Goal: Information Seeking & Learning: Find specific fact

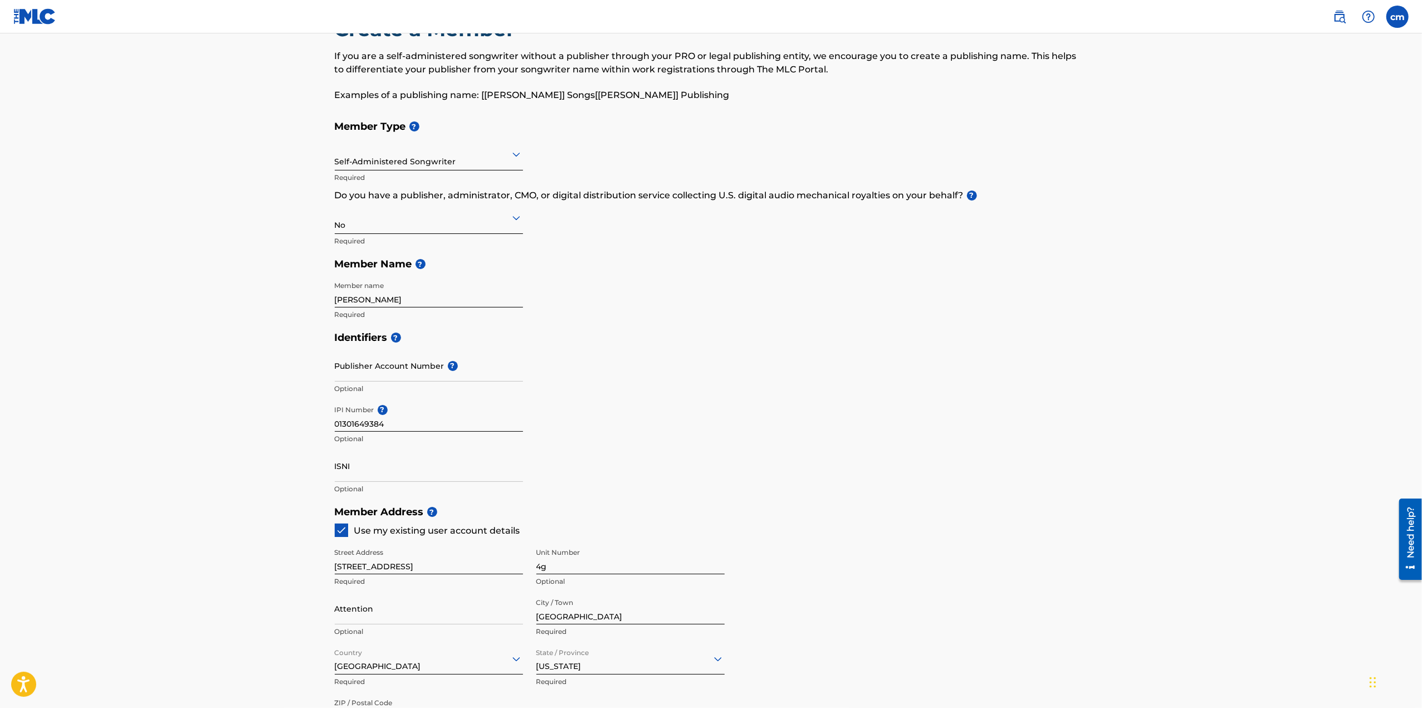
scroll to position [379, 0]
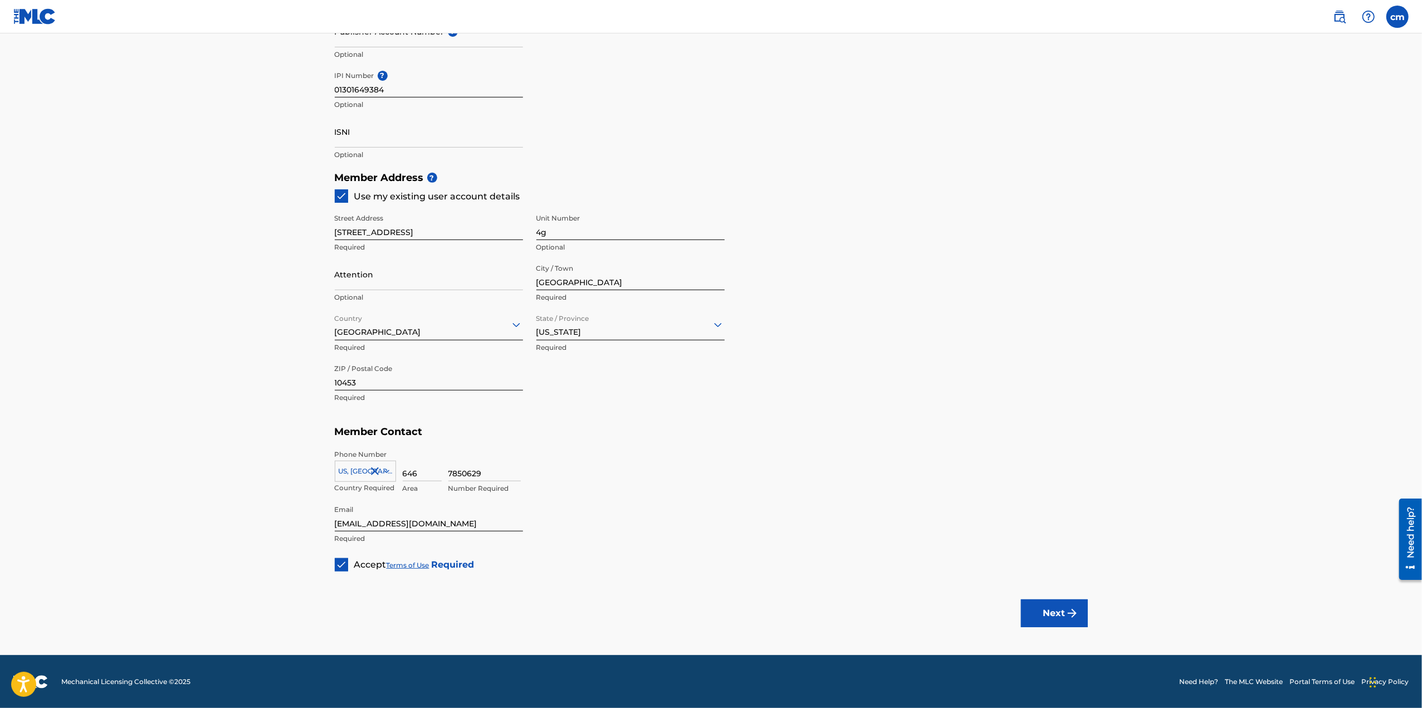
click at [1032, 620] on button "Next" at bounding box center [1054, 613] width 67 height 28
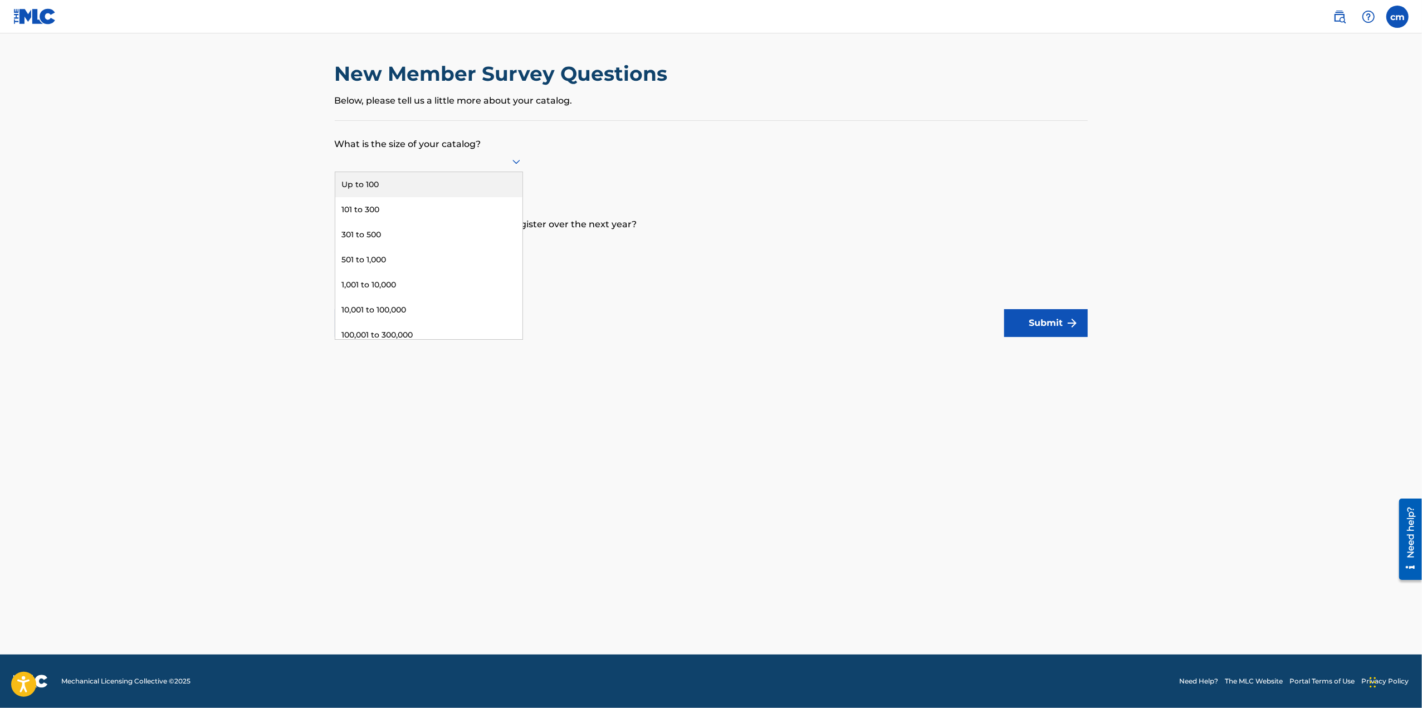
click at [398, 165] on div at bounding box center [429, 161] width 188 height 14
click at [401, 185] on div "Up to 100" at bounding box center [428, 184] width 187 height 25
click at [439, 242] on div at bounding box center [429, 241] width 188 height 14
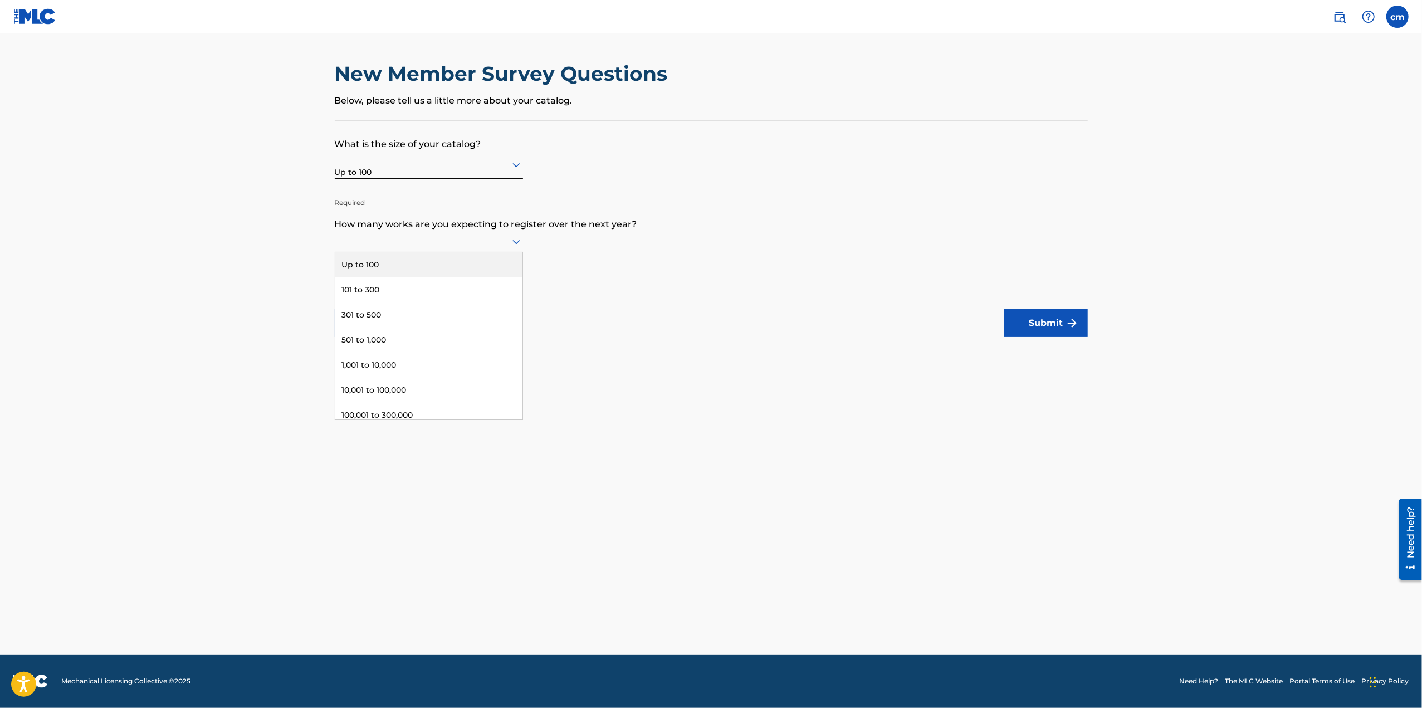
click at [418, 272] on div "Up to 100" at bounding box center [428, 264] width 187 height 25
click at [1047, 332] on button "Submit" at bounding box center [1046, 323] width 84 height 28
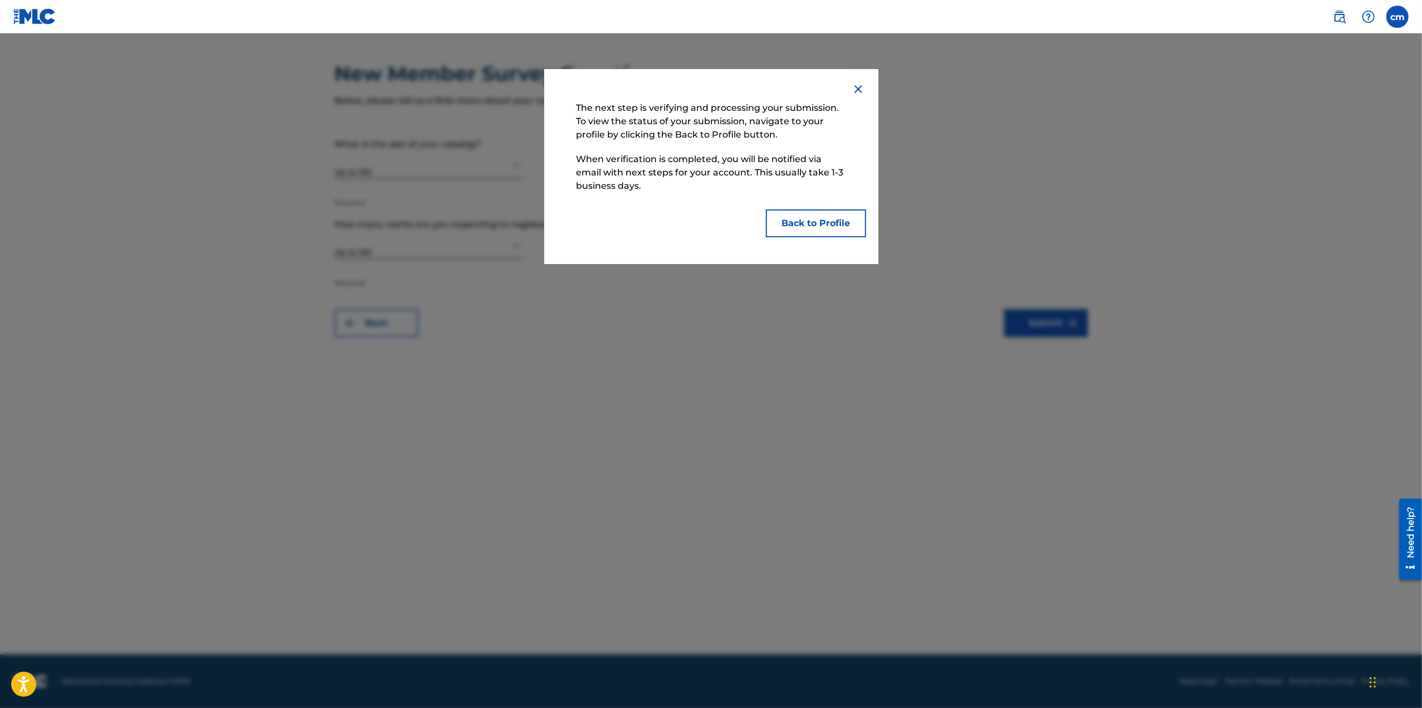
click at [817, 223] on button "Back to Profile" at bounding box center [816, 223] width 100 height 28
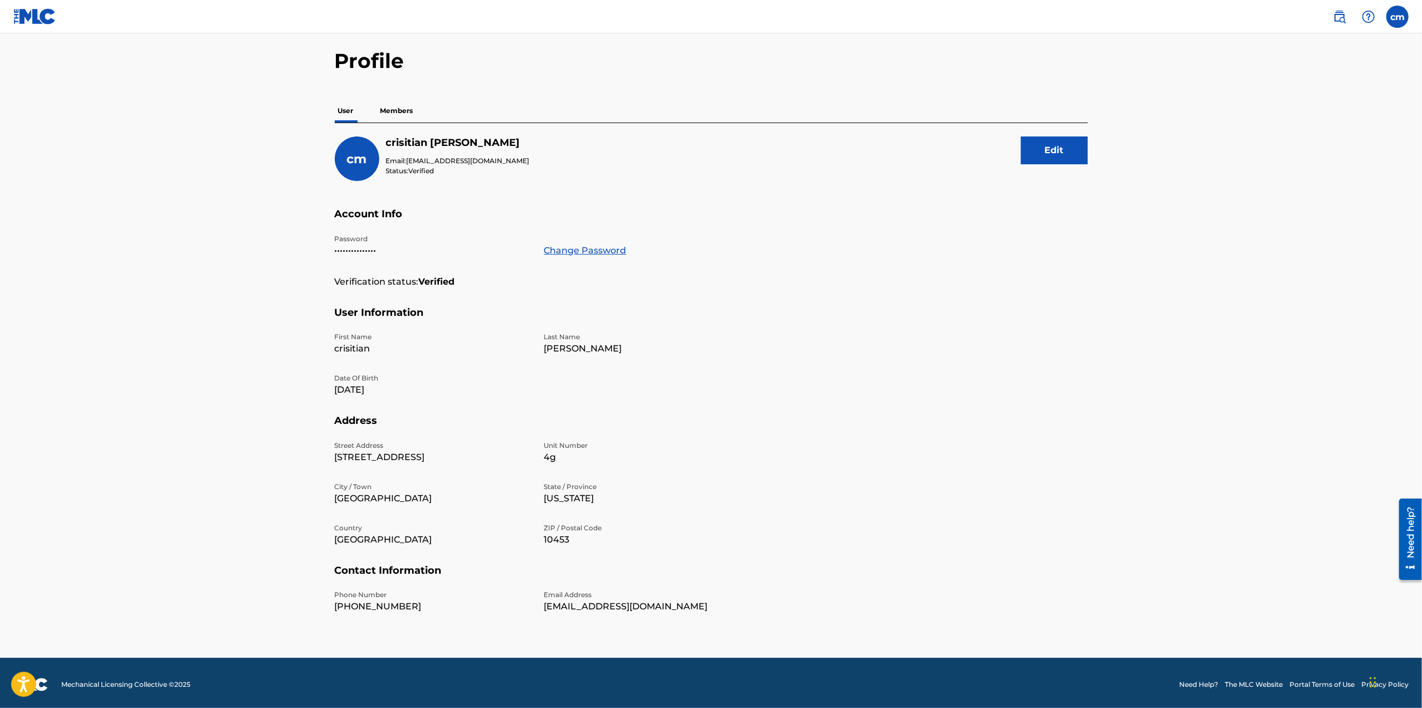
scroll to position [41, 0]
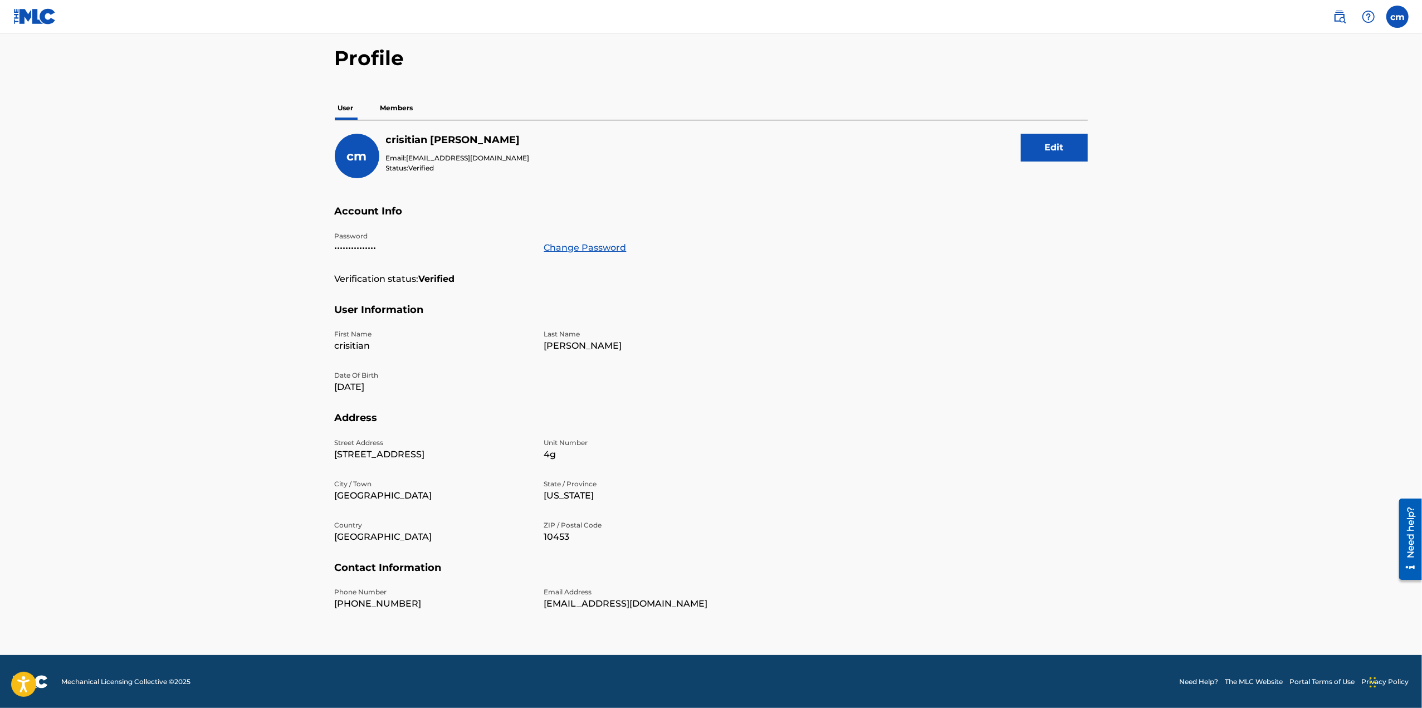
click at [408, 104] on p "Members" at bounding box center [397, 107] width 40 height 23
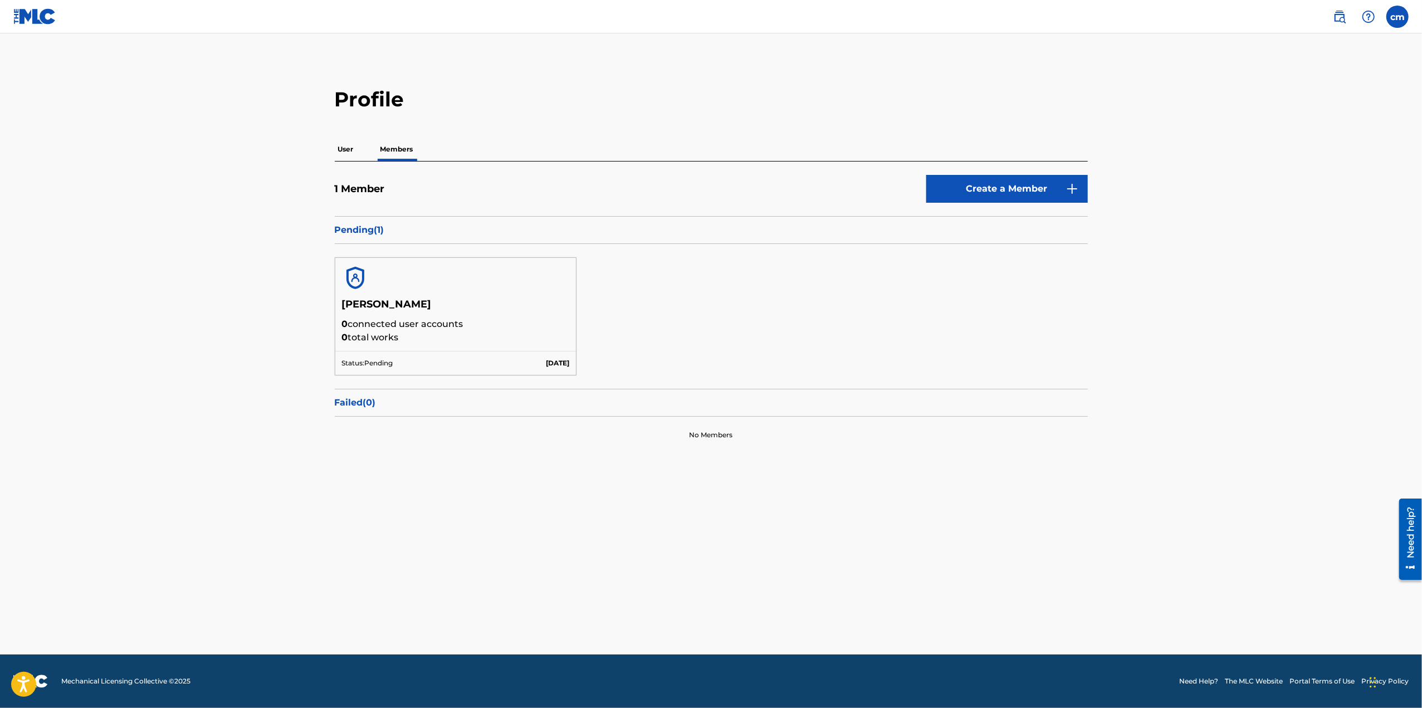
click at [345, 144] on p "User" at bounding box center [346, 149] width 22 height 23
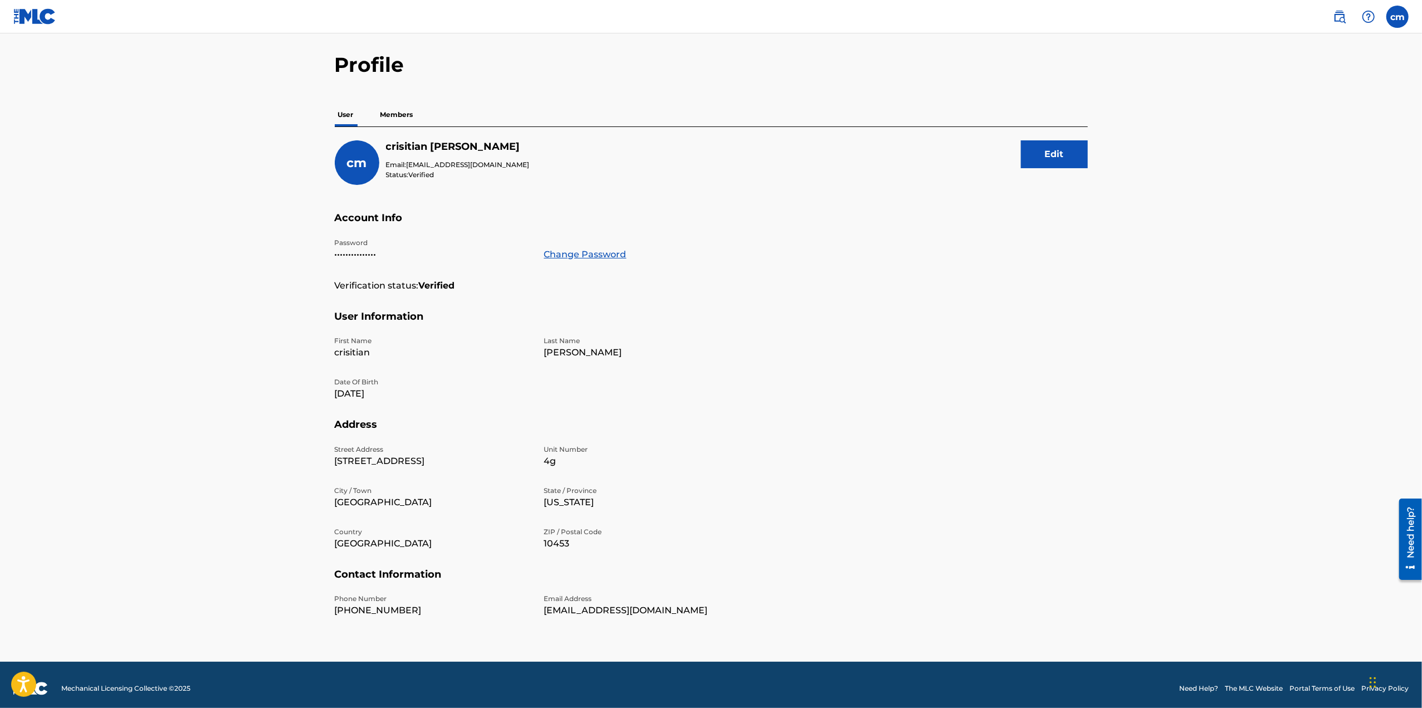
scroll to position [41, 0]
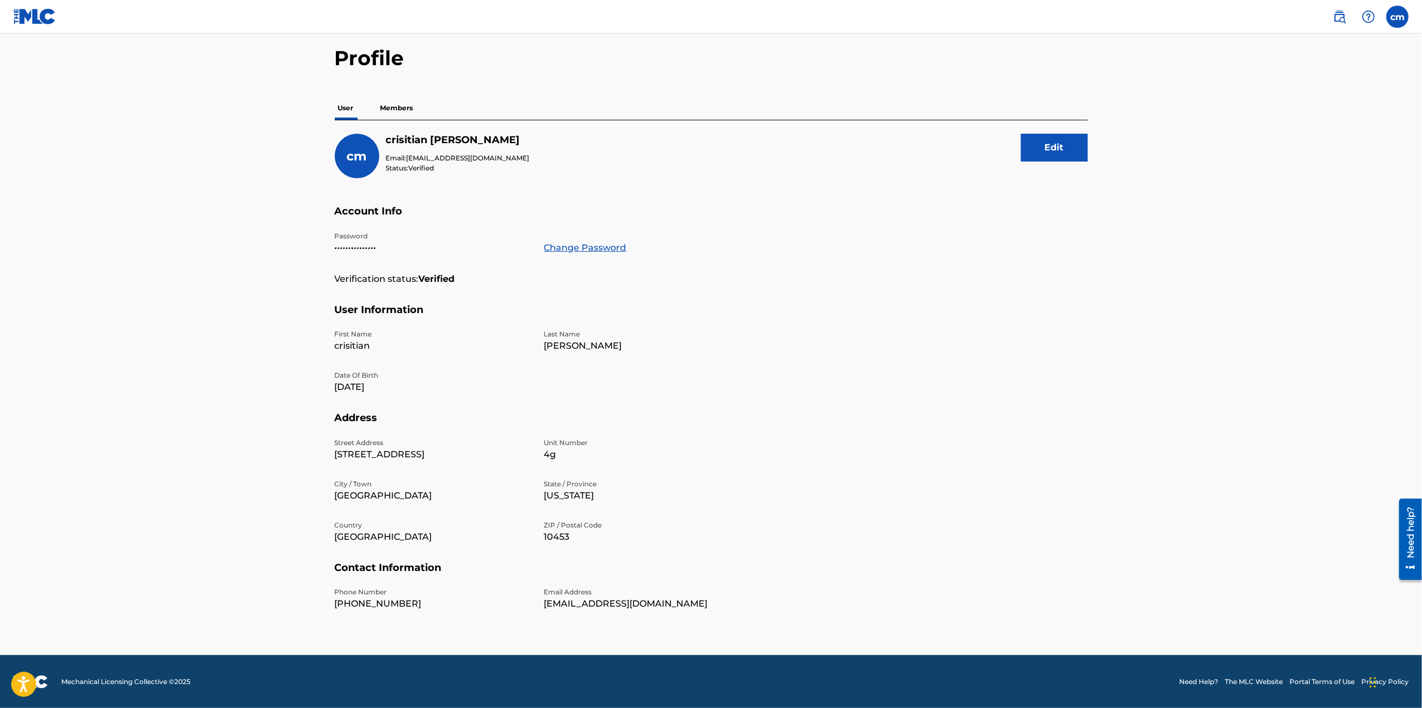
click at [1391, 23] on label at bounding box center [1397, 17] width 22 height 22
click at [1397, 17] on input "cm crisitian [PERSON_NAME] [EMAIL_ADDRESS][DOMAIN_NAME] Notification Preference…" at bounding box center [1397, 17] width 0 height 0
click at [1341, 13] on img at bounding box center [1339, 16] width 13 height 13
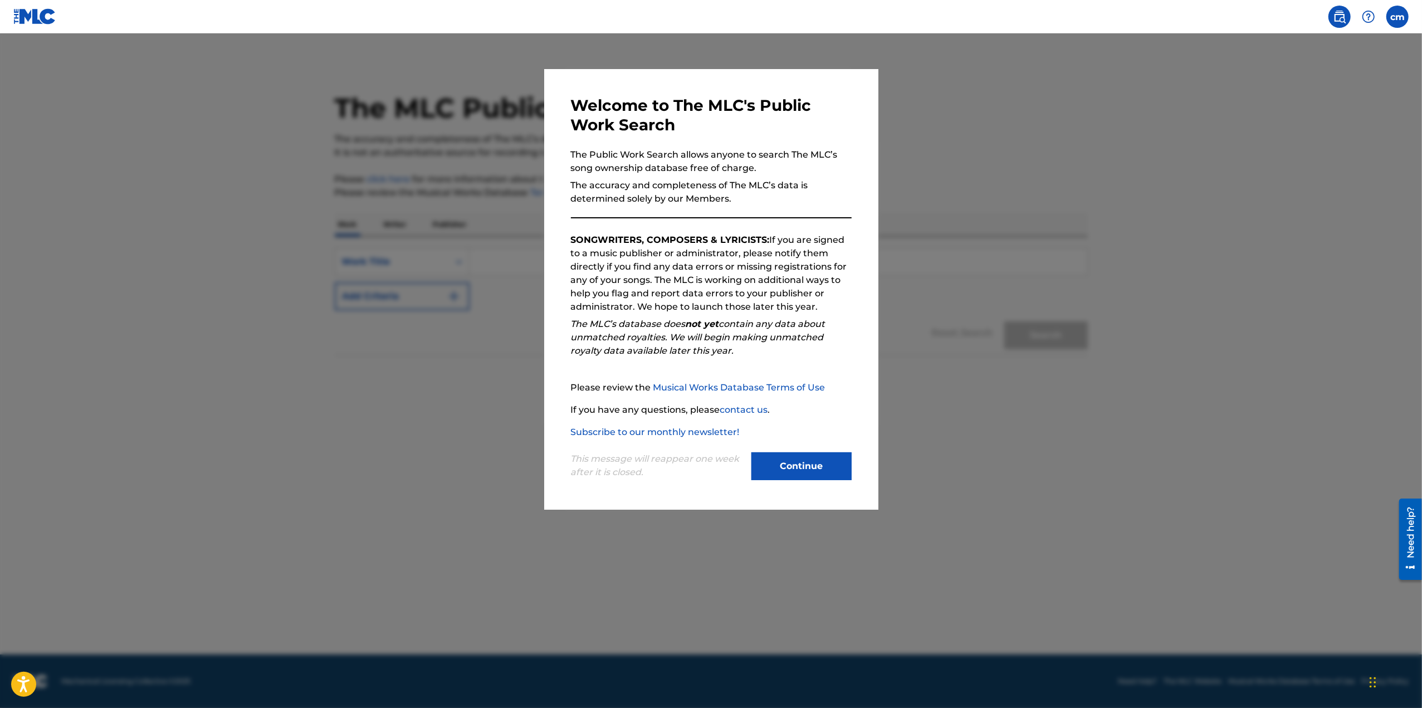
click at [797, 469] on button "Continue" at bounding box center [801, 466] width 100 height 28
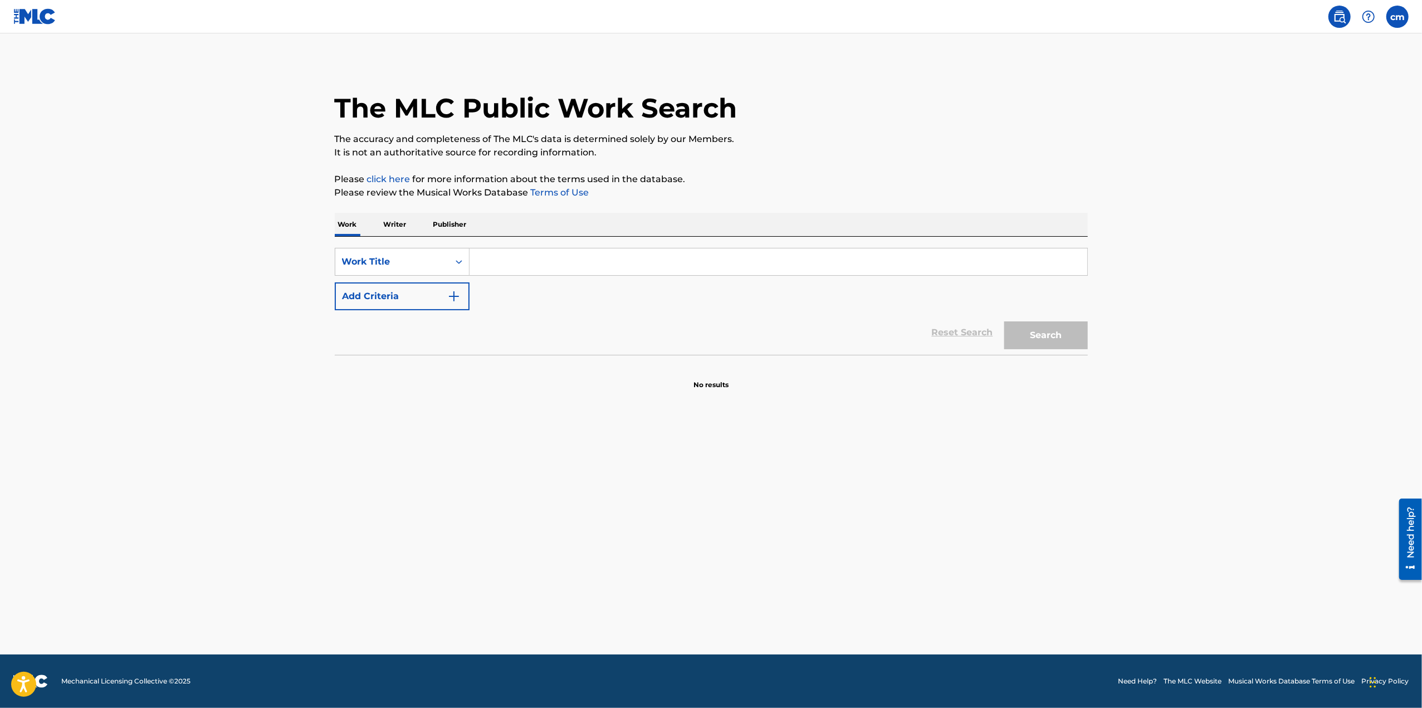
click at [393, 231] on p "Writer" at bounding box center [395, 224] width 30 height 23
click at [351, 217] on p "Work" at bounding box center [348, 224] width 26 height 23
click at [501, 256] on input "Search Form" at bounding box center [778, 261] width 618 height 27
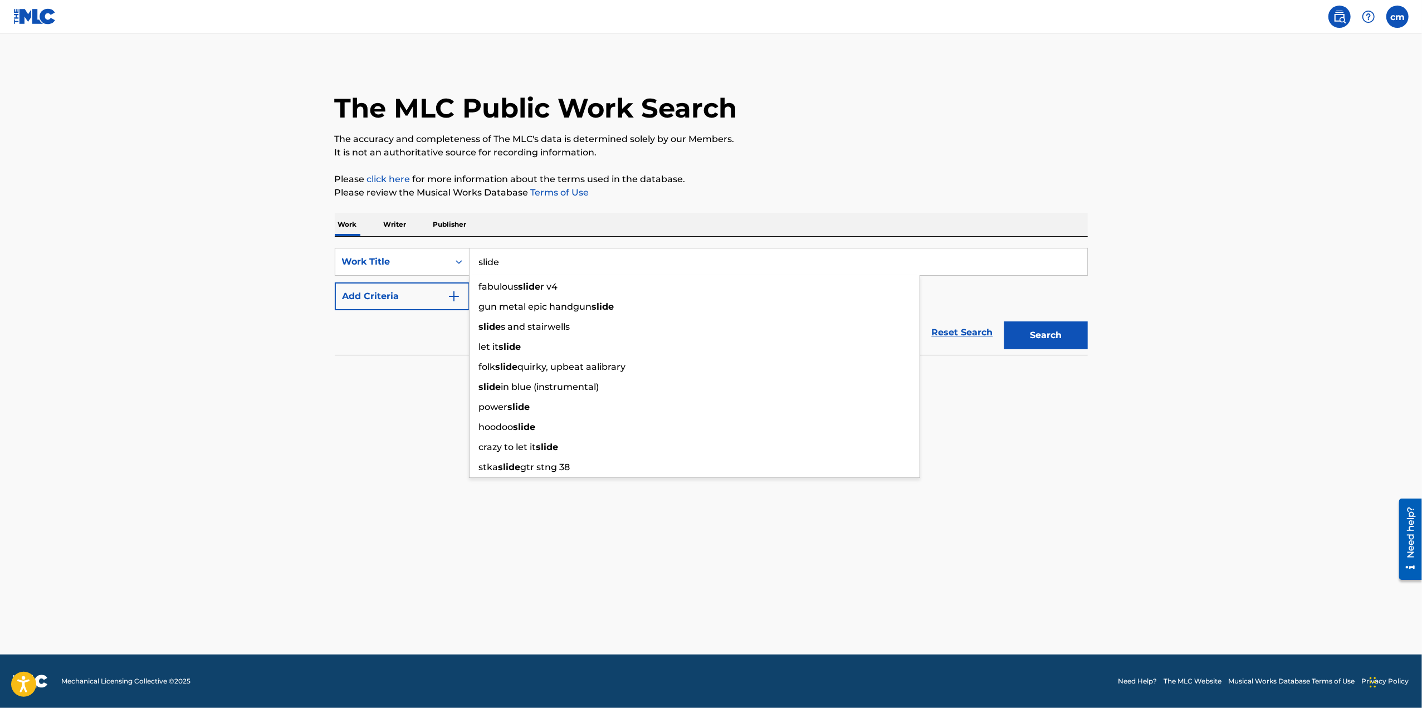
type input "slide"
click at [1004, 321] on button "Search" at bounding box center [1046, 335] width 84 height 28
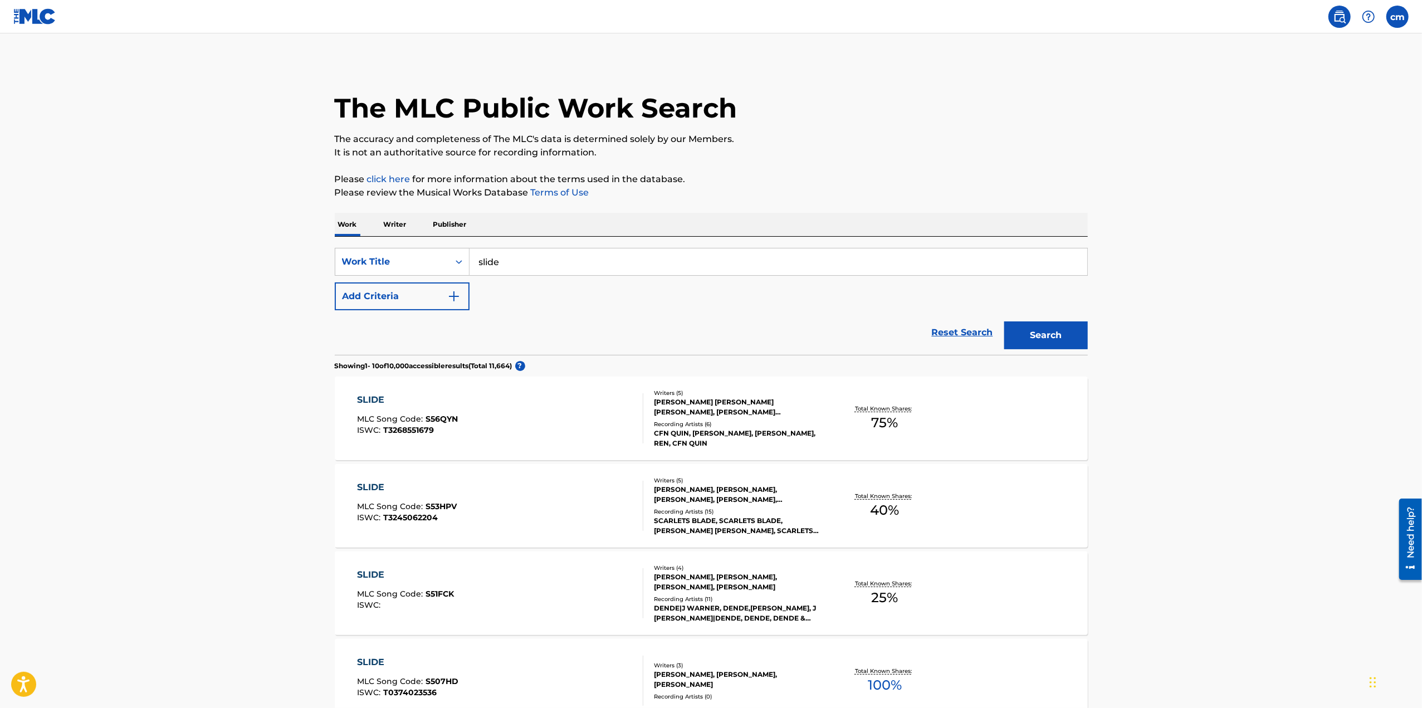
click at [411, 229] on div "Work Writer Publisher" at bounding box center [711, 224] width 753 height 23
click at [403, 222] on p "Writer" at bounding box center [395, 224] width 30 height 23
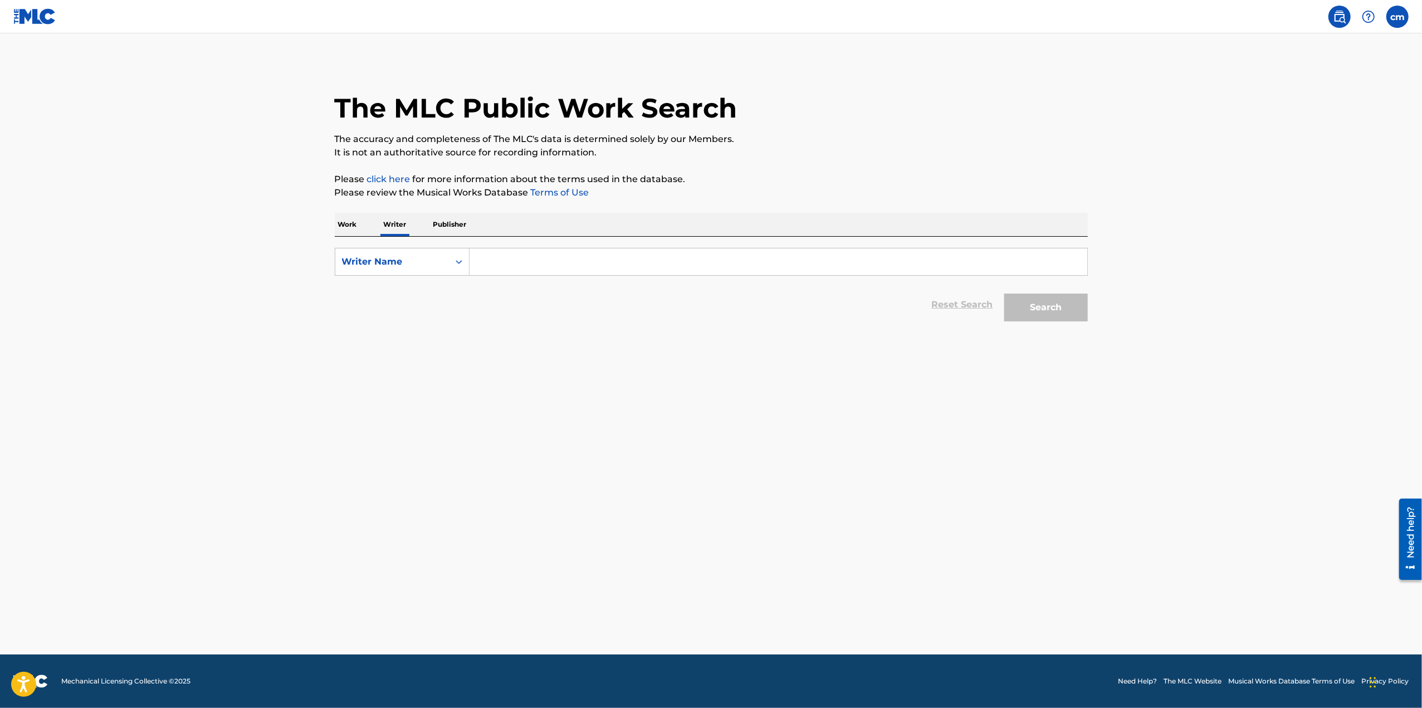
click at [521, 266] on input "Search Form" at bounding box center [778, 261] width 618 height 27
type input "rrco"
click at [1066, 300] on button "Search" at bounding box center [1046, 307] width 84 height 28
click at [457, 226] on p "Publisher" at bounding box center [450, 224] width 40 height 23
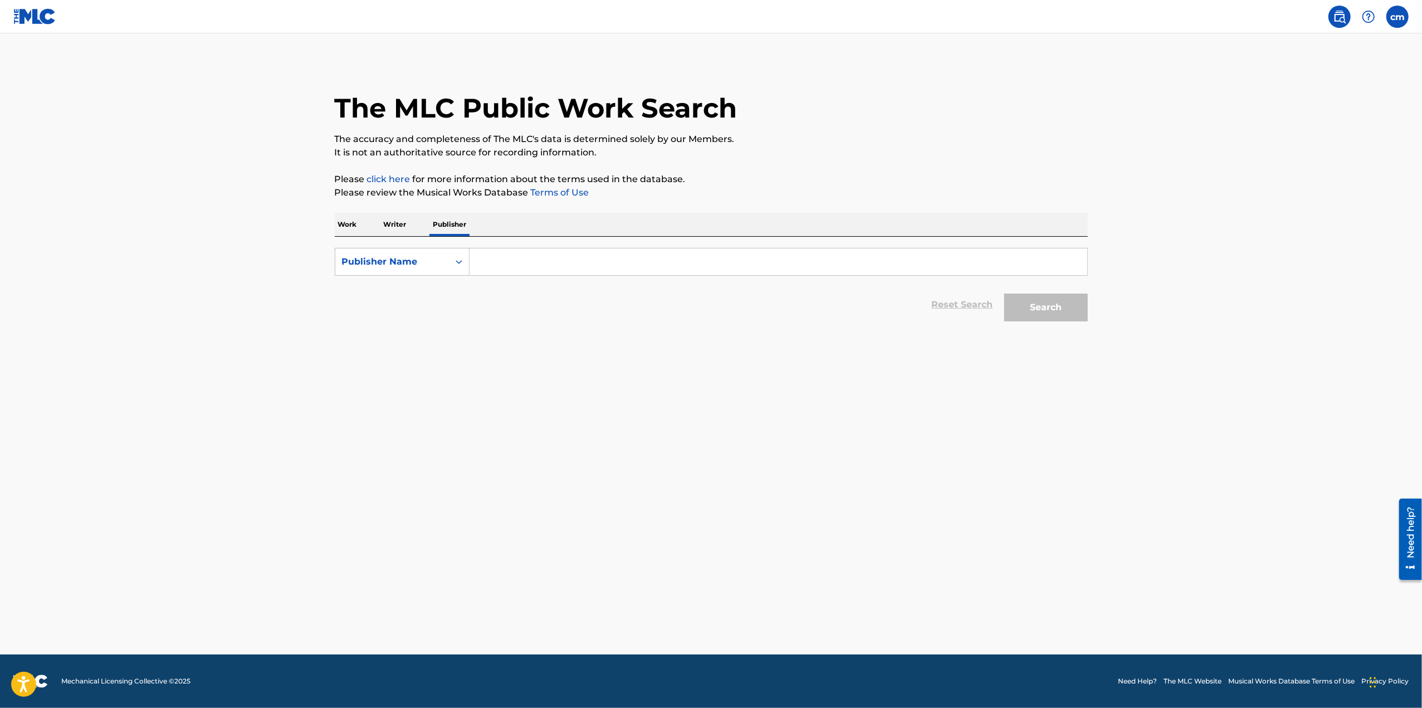
click at [347, 230] on p "Work" at bounding box center [348, 224] width 26 height 23
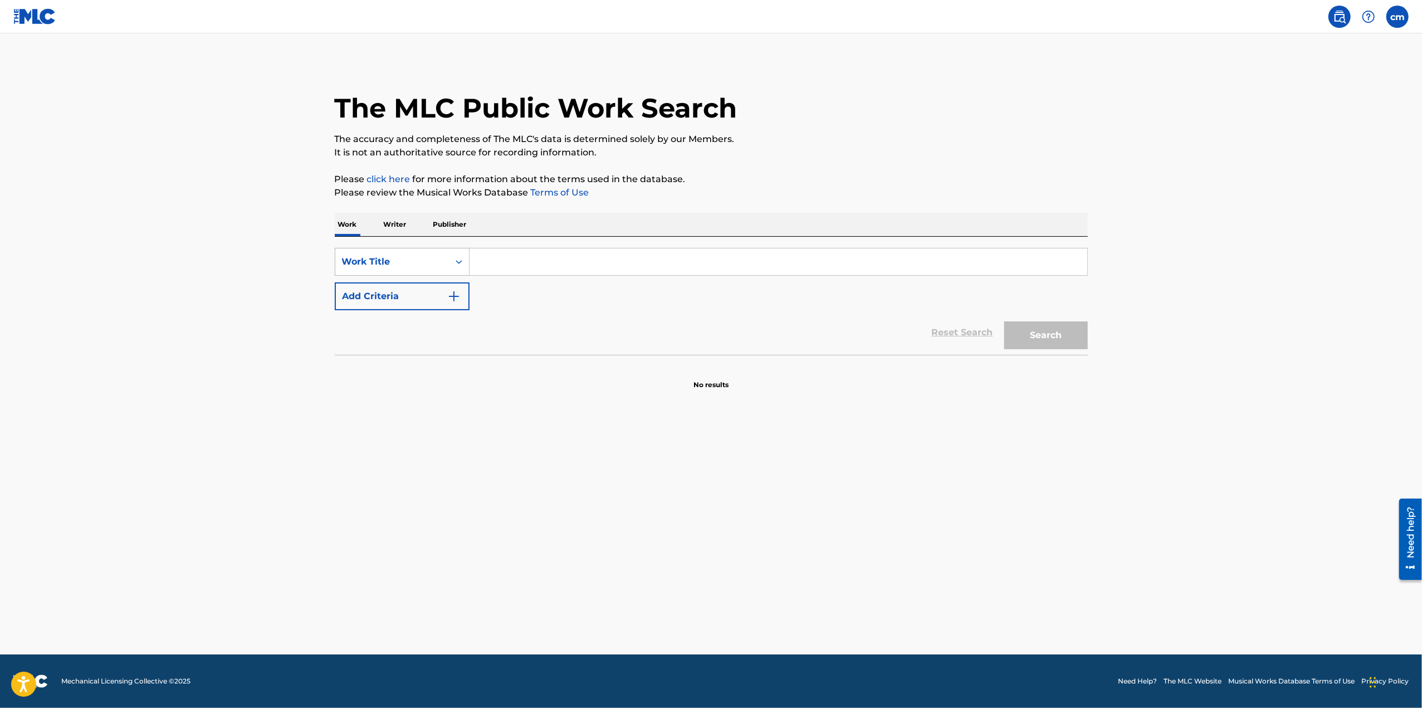
click at [435, 266] on div "Work Title" at bounding box center [392, 261] width 100 height 13
click at [188, 316] on main "The MLC Public Work Search The accuracy and completeness of The MLC's data is d…" at bounding box center [711, 343] width 1422 height 621
click at [427, 266] on div "Work Title" at bounding box center [392, 261] width 100 height 13
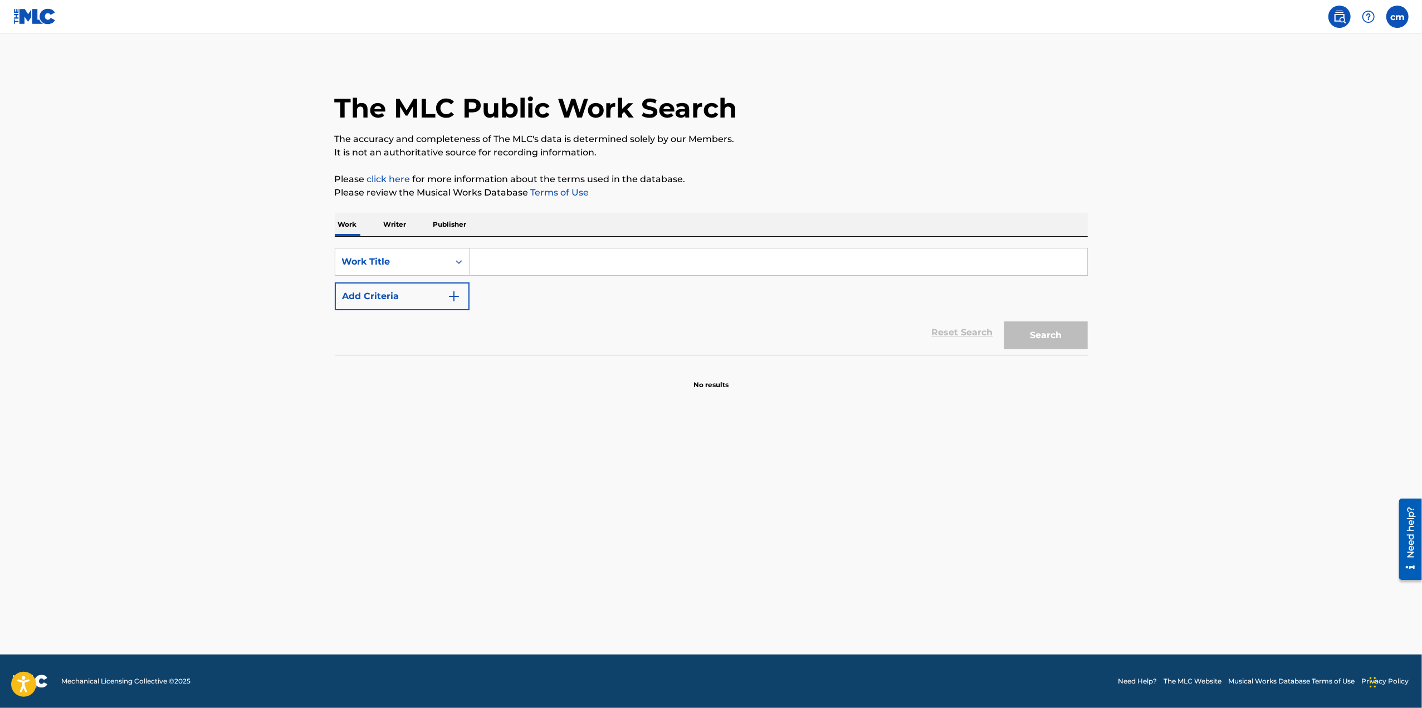
click at [538, 258] on input "Search Form" at bounding box center [778, 261] width 618 height 27
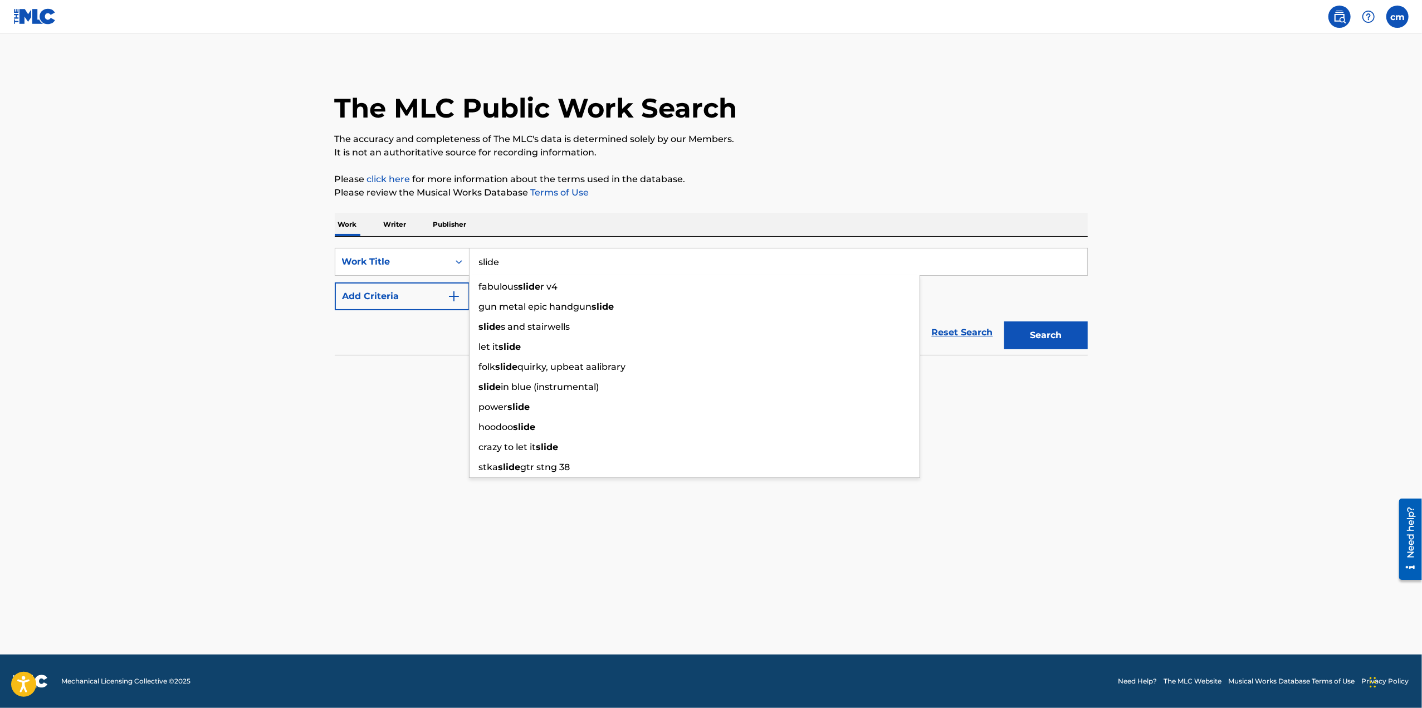
type input "slide"
click at [1004, 321] on button "Search" at bounding box center [1046, 335] width 84 height 28
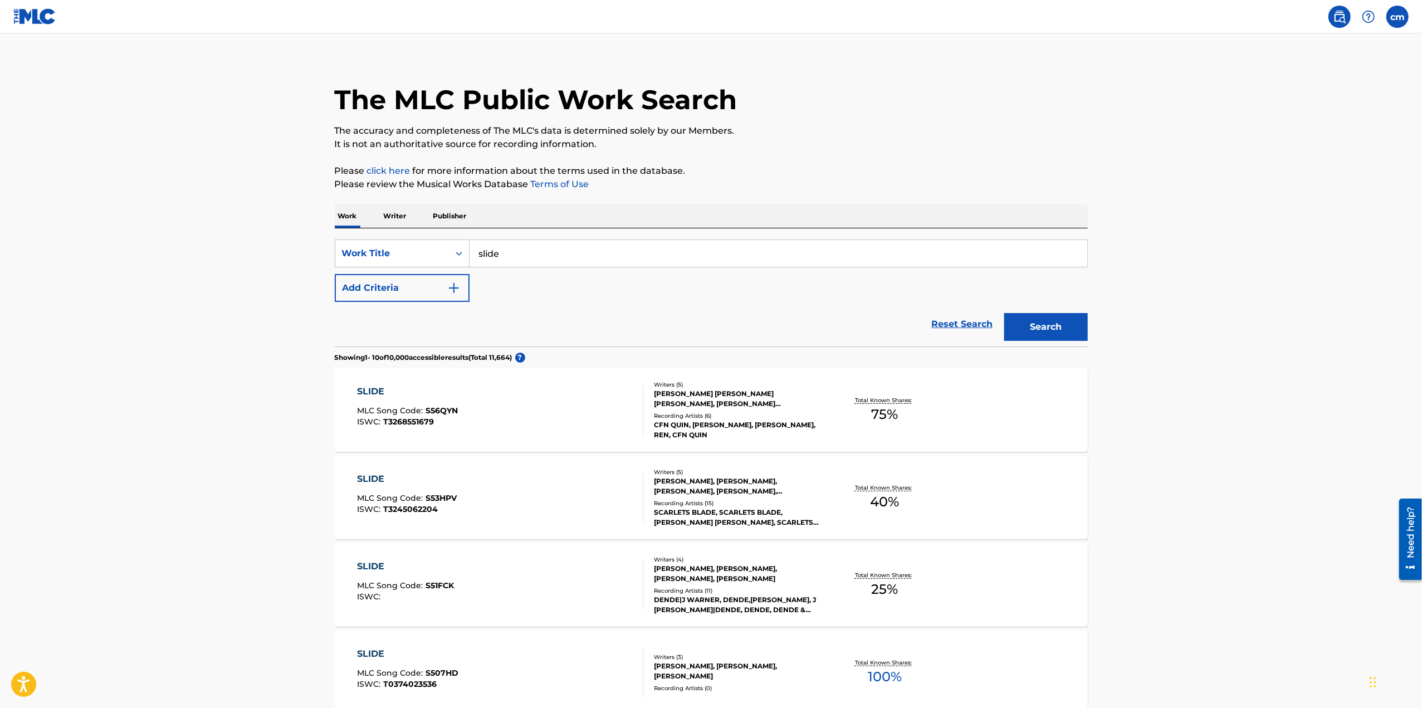
scroll to position [0, 0]
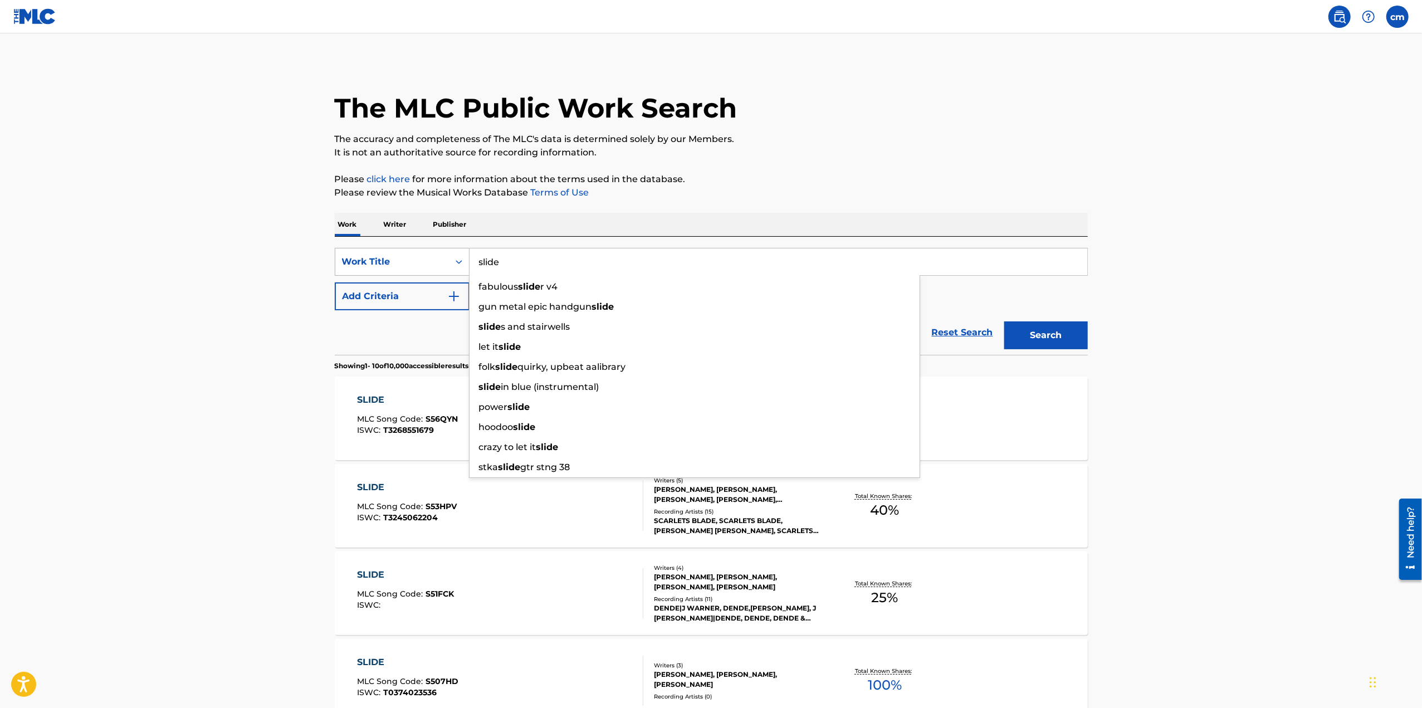
click at [412, 265] on div "Work Title" at bounding box center [392, 261] width 100 height 13
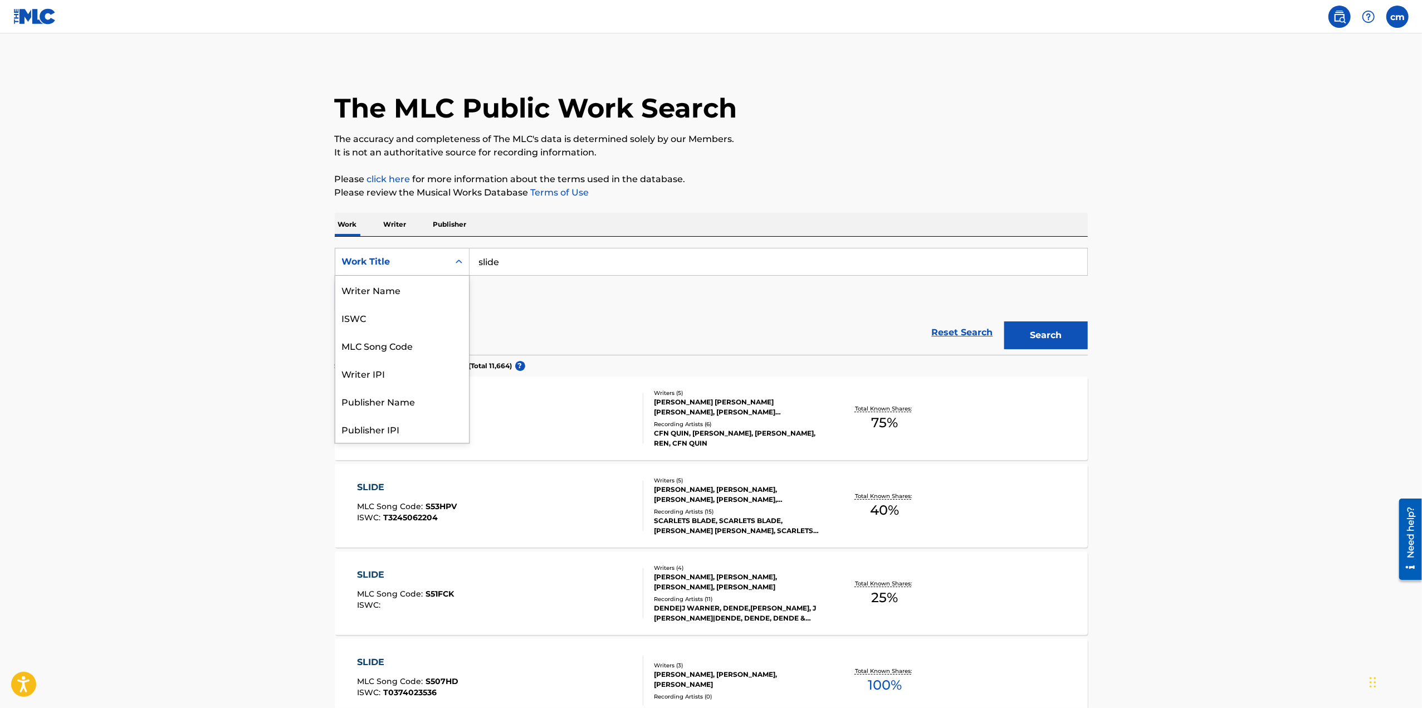
scroll to position [56, 0]
click at [385, 221] on p "Writer" at bounding box center [395, 224] width 30 height 23
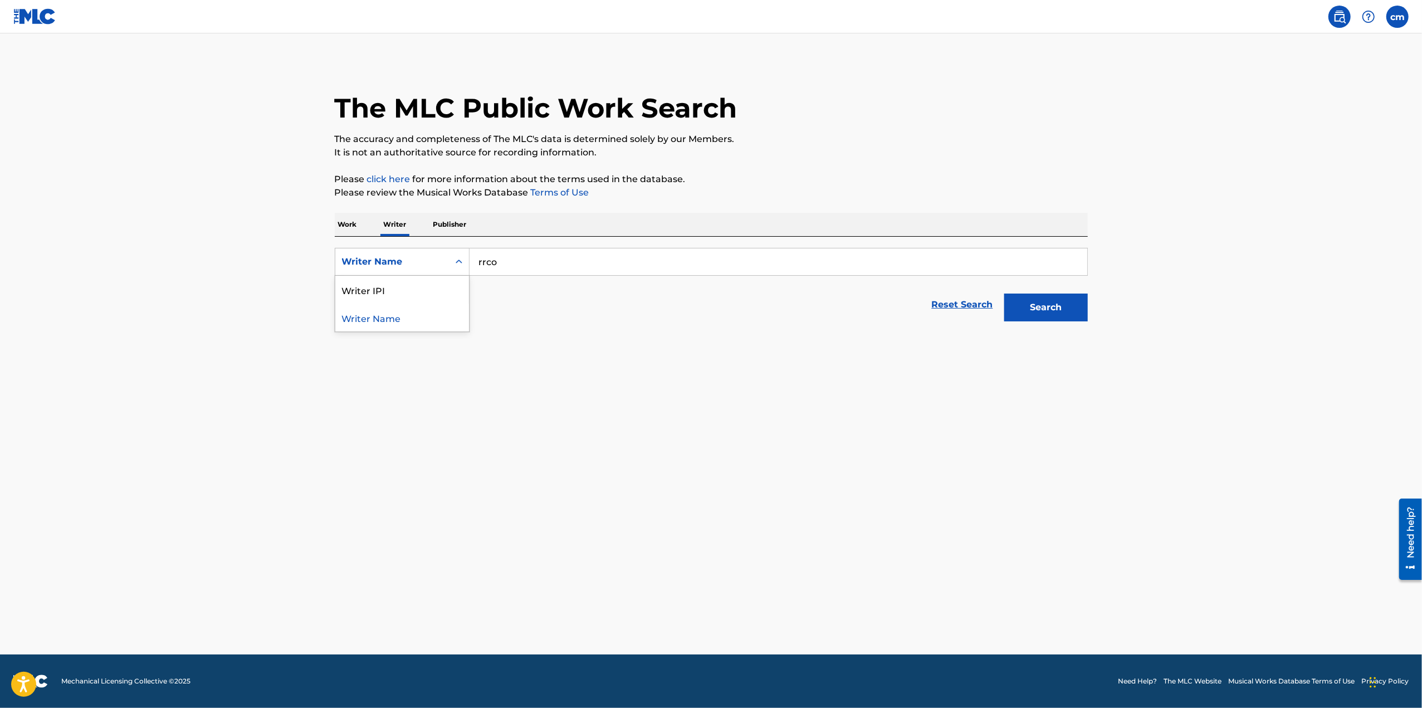
click at [439, 255] on div "Writer Name" at bounding box center [392, 261] width 100 height 13
drag, startPoint x: 439, startPoint y: 254, endPoint x: 429, endPoint y: 236, distance: 20.9
click at [437, 254] on div "Writer Name" at bounding box center [392, 261] width 114 height 21
click at [355, 223] on p "Work" at bounding box center [348, 224] width 26 height 23
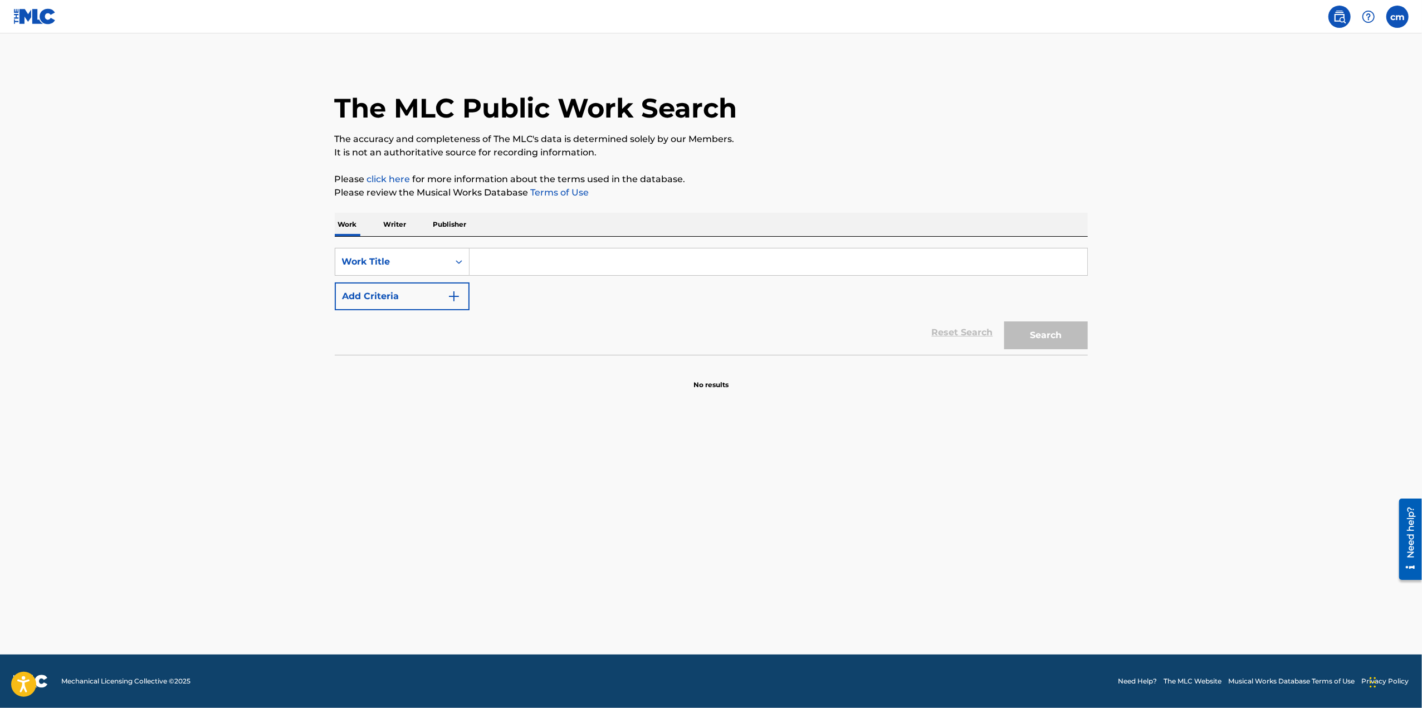
click at [399, 220] on p "Writer" at bounding box center [395, 224] width 30 height 23
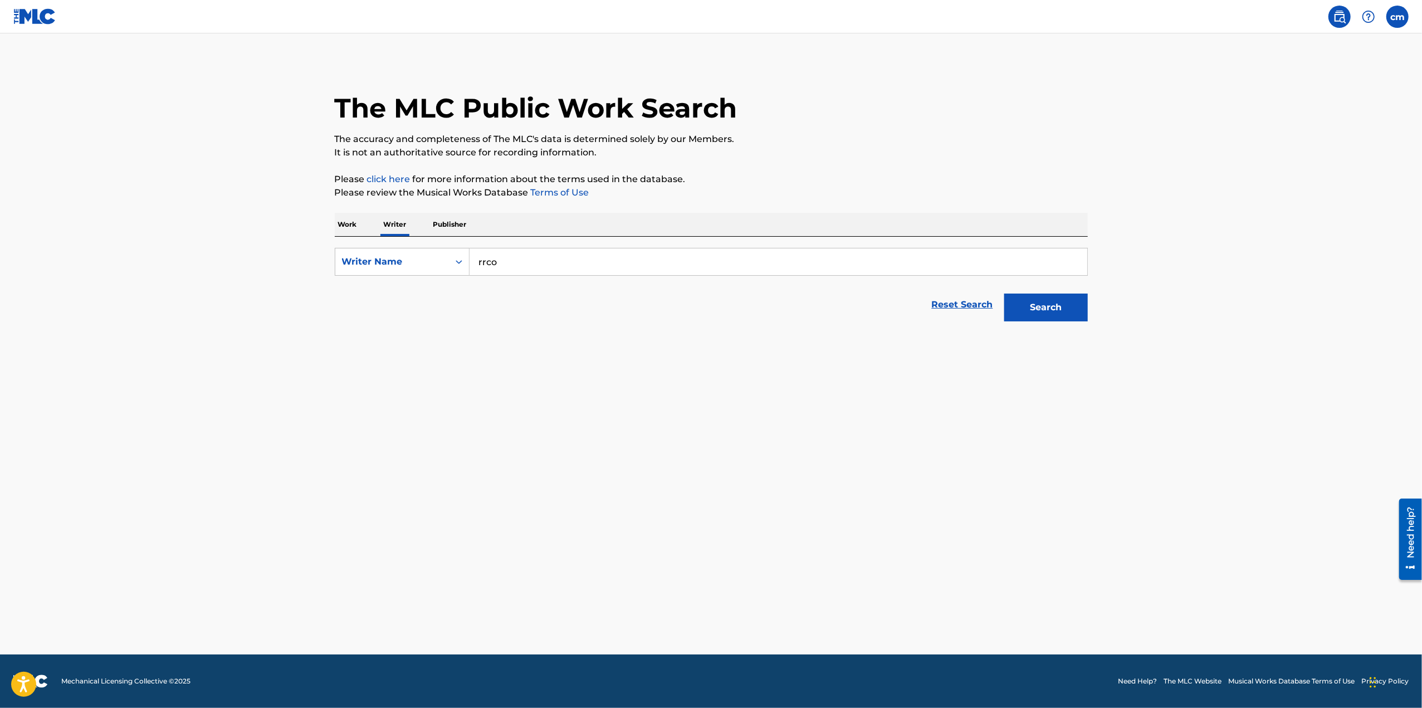
click at [515, 260] on input "rrco" at bounding box center [778, 261] width 618 height 27
click at [1011, 299] on button "Search" at bounding box center [1046, 307] width 84 height 28
click at [336, 217] on div "The MLC Public Work Search The accuracy and completeness of The MLC's data is d…" at bounding box center [711, 194] width 780 height 266
click at [339, 221] on p "Work" at bounding box center [348, 224] width 26 height 23
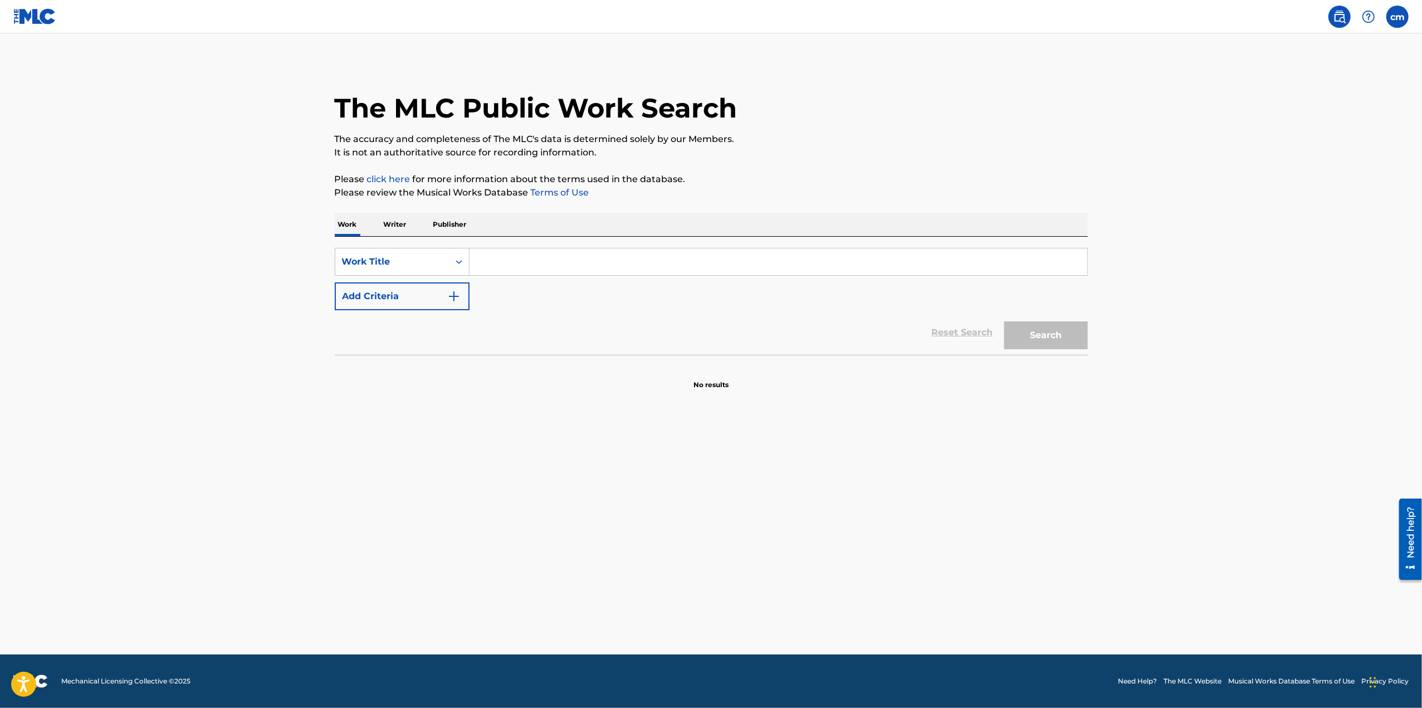
click at [432, 289] on button "Add Criteria" at bounding box center [402, 296] width 135 height 28
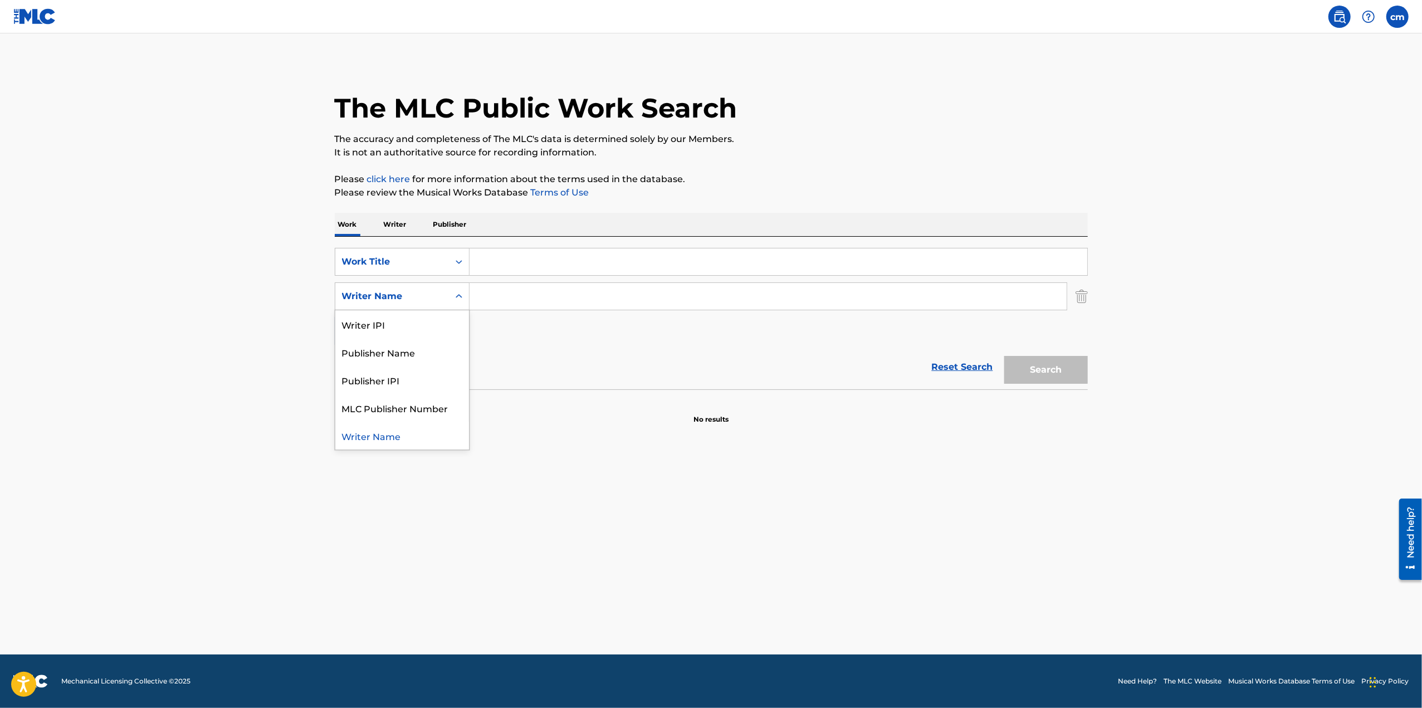
click at [449, 299] on div "Search Form" at bounding box center [459, 296] width 20 height 20
click at [446, 298] on div "Writer Name" at bounding box center [392, 296] width 114 height 21
click at [516, 249] on input "Search Form" at bounding box center [778, 261] width 618 height 27
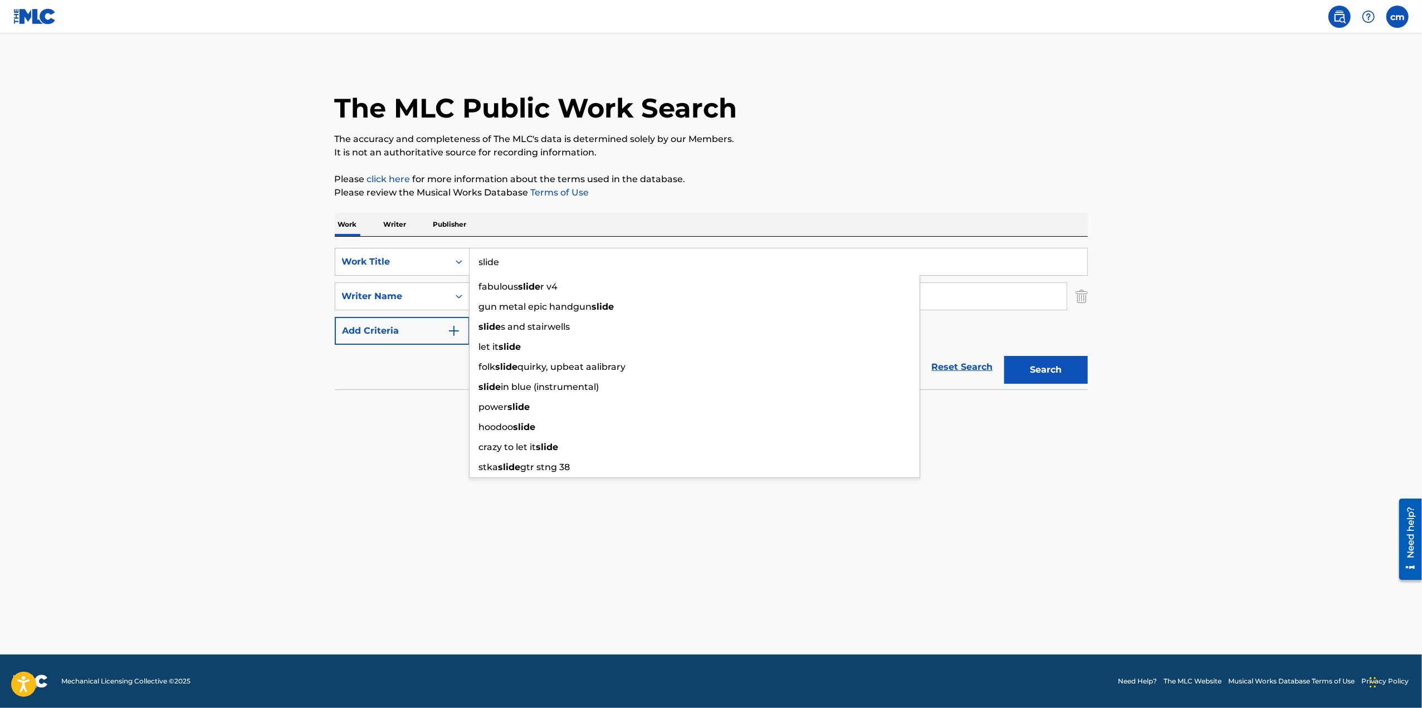
type input "slide"
drag, startPoint x: 345, startPoint y: 514, endPoint x: 368, endPoint y: 491, distance: 31.9
click at [351, 512] on main "The MLC Public Work Search The accuracy and completeness of The MLC's data is d…" at bounding box center [711, 343] width 1422 height 621
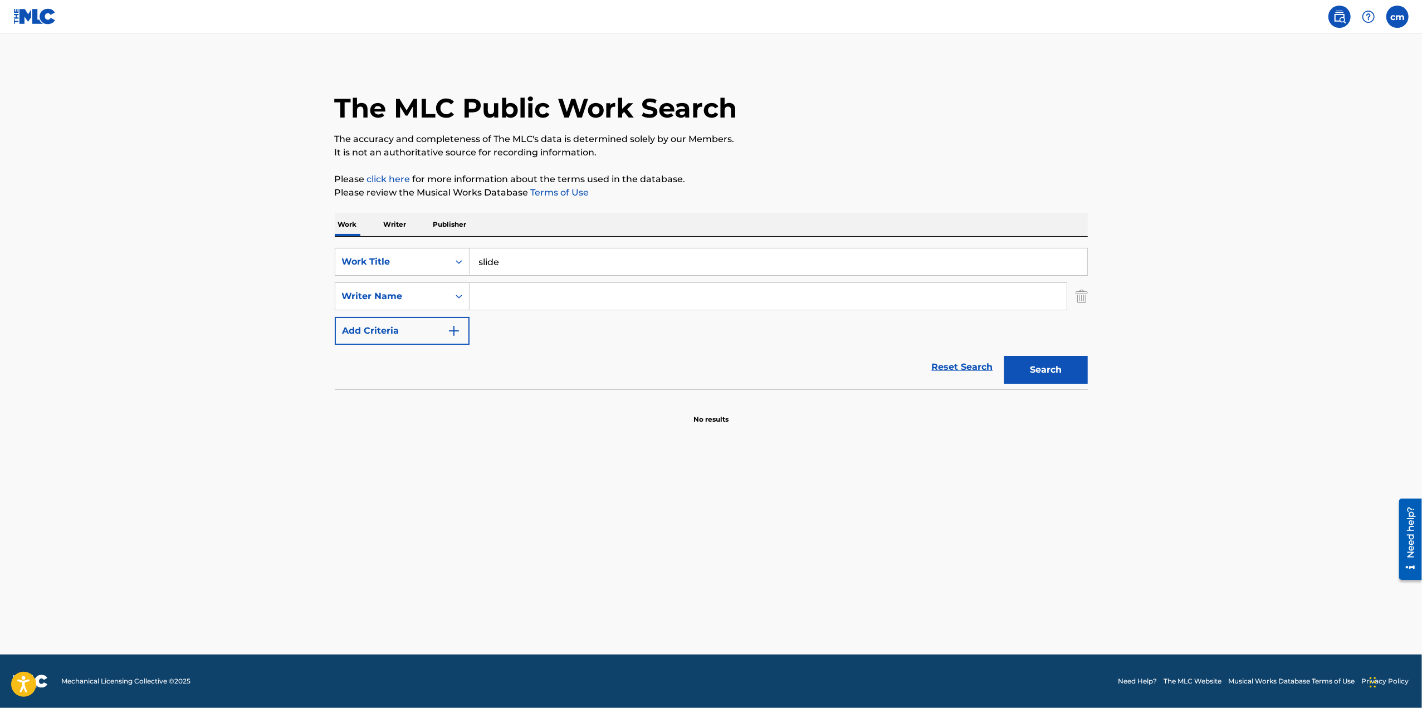
click at [499, 299] on input "Search Form" at bounding box center [767, 296] width 597 height 27
click at [1056, 375] on button "Search" at bounding box center [1046, 370] width 84 height 28
click at [576, 285] on input "rrco" at bounding box center [767, 296] width 597 height 27
type input "r"
click at [1004, 356] on button "Search" at bounding box center [1046, 370] width 84 height 28
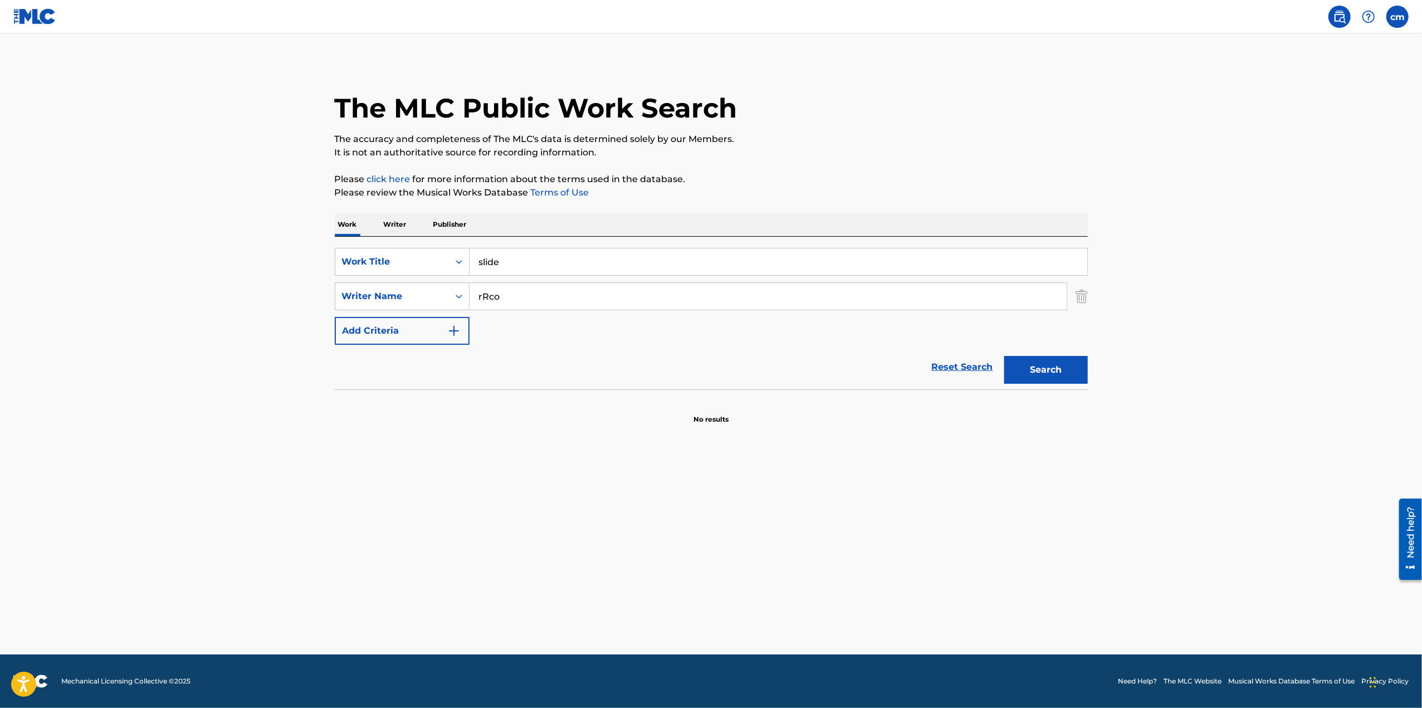
click at [1004, 356] on button "Search" at bounding box center [1046, 370] width 84 height 28
type input "r"
click at [1004, 356] on button "Search" at bounding box center [1046, 370] width 84 height 28
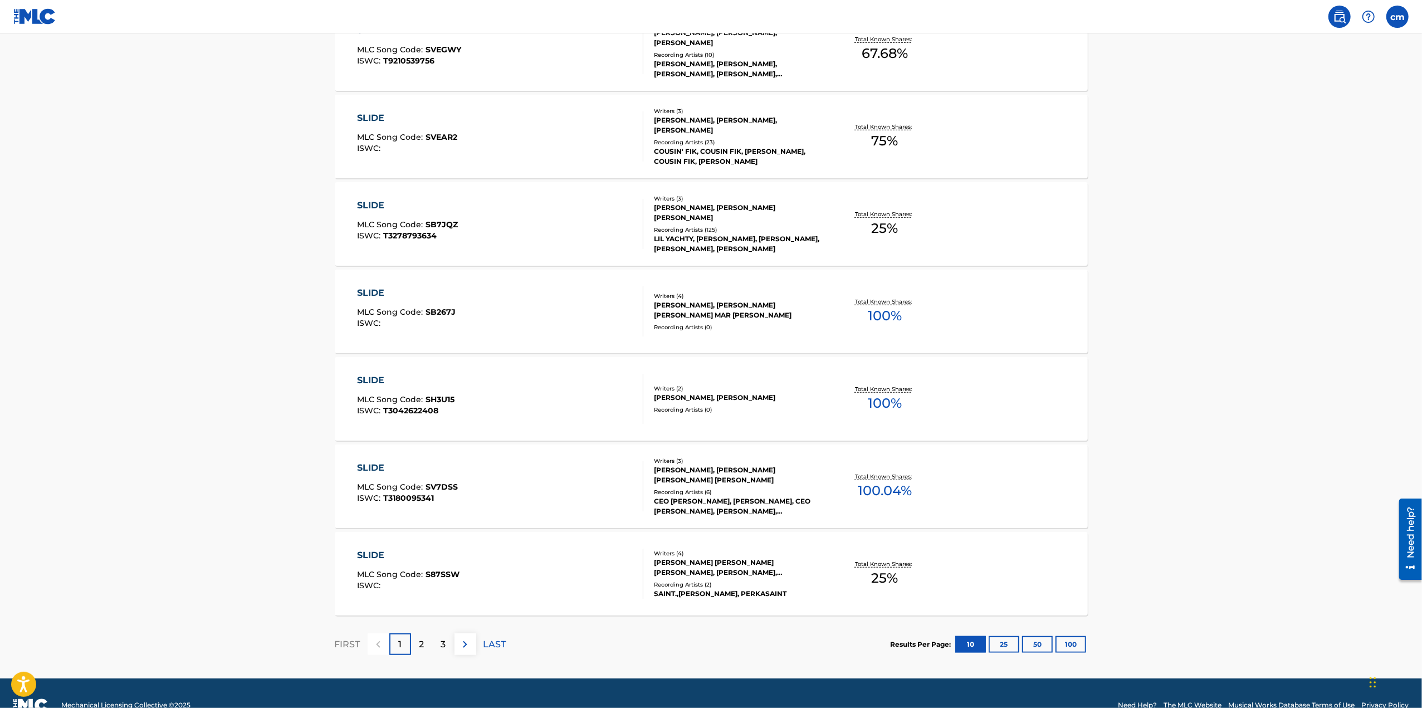
scroll to position [668, 0]
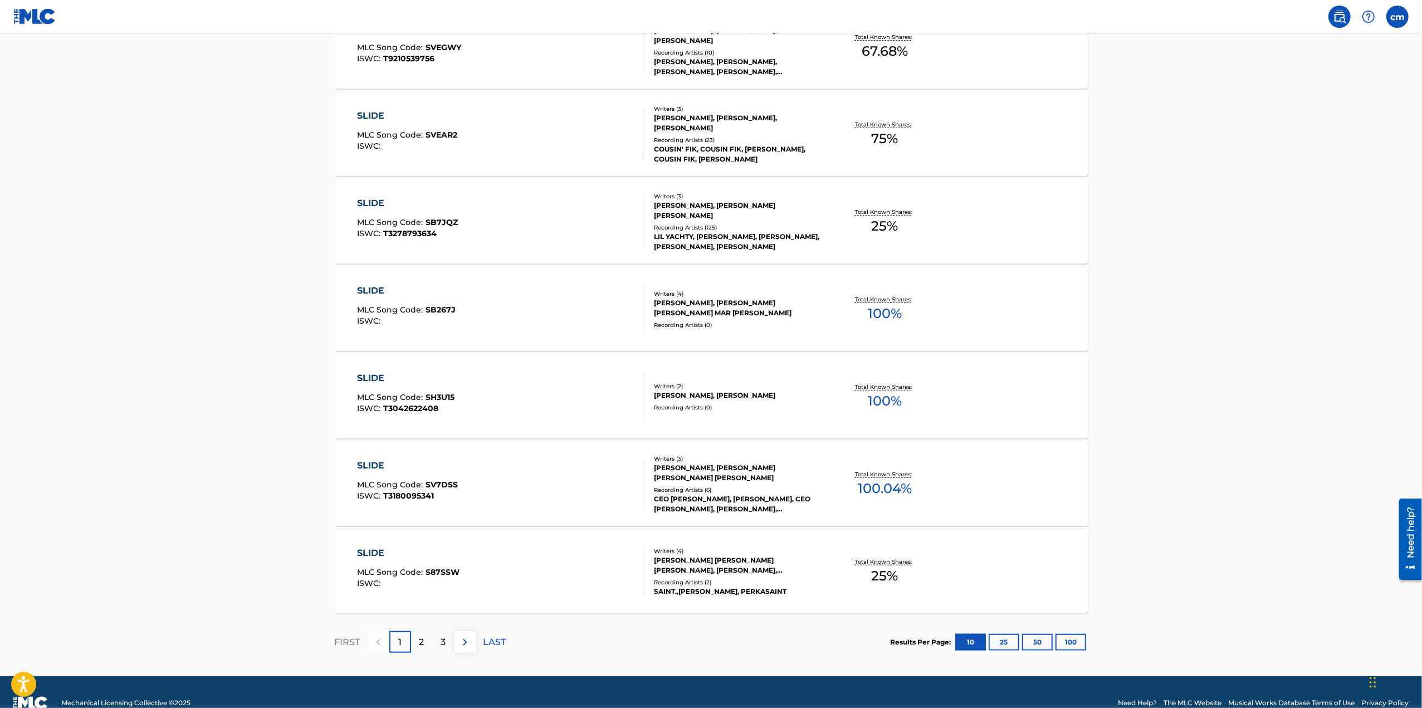
click at [744, 224] on div "Recording Artists ( 125 )" at bounding box center [738, 227] width 168 height 8
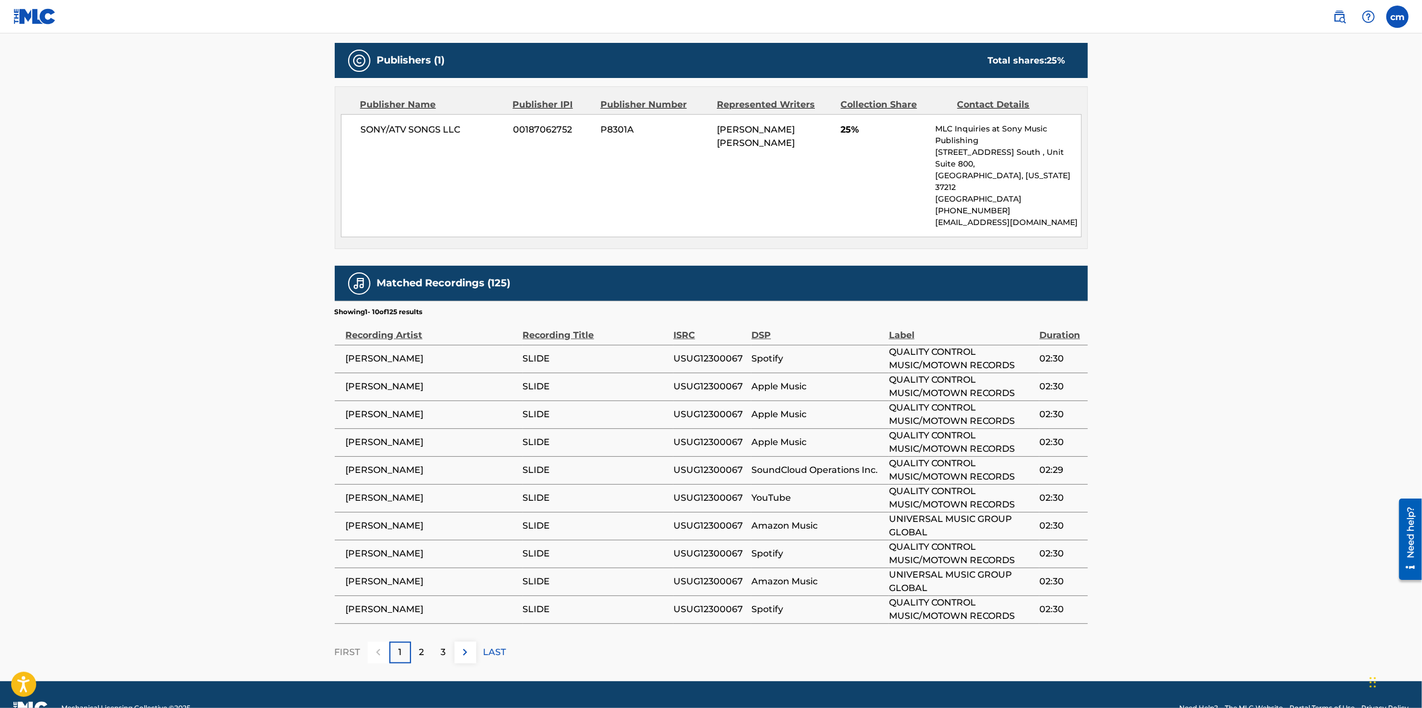
scroll to position [502, 0]
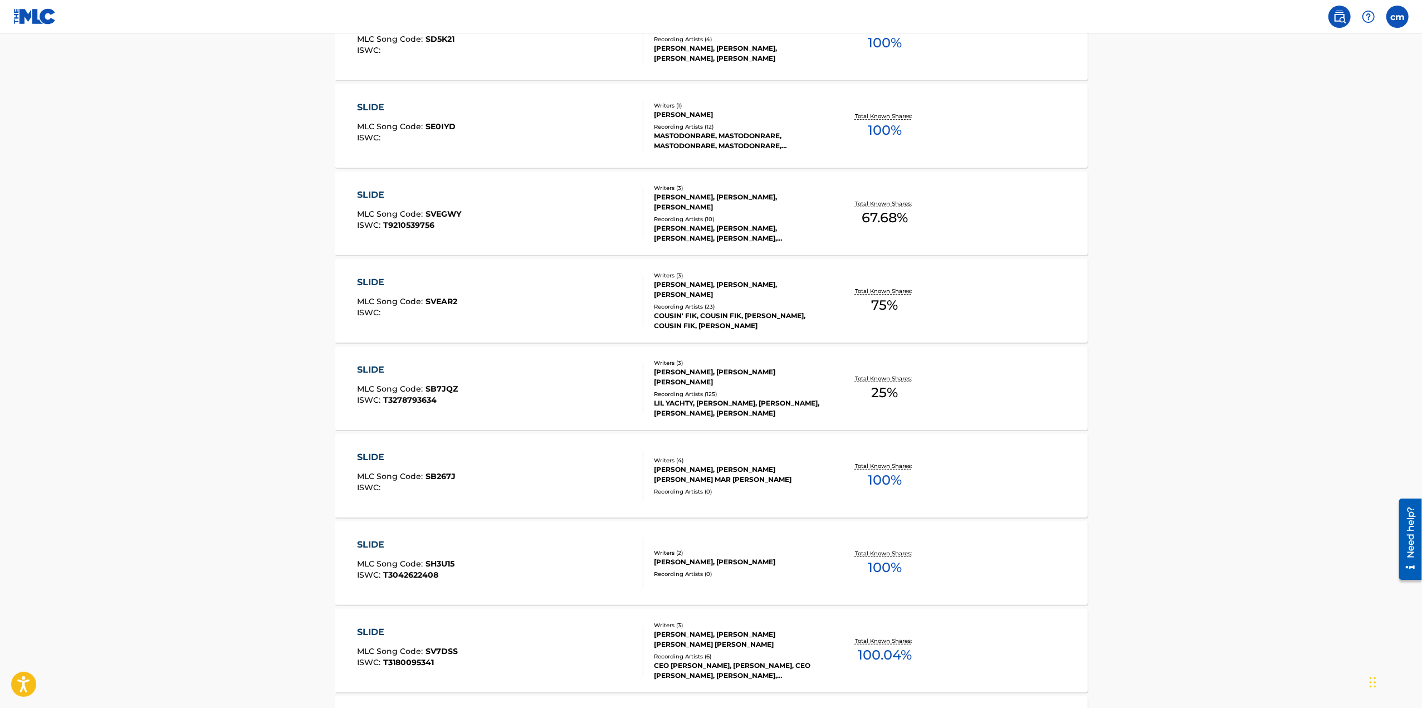
scroll to position [689, 0]
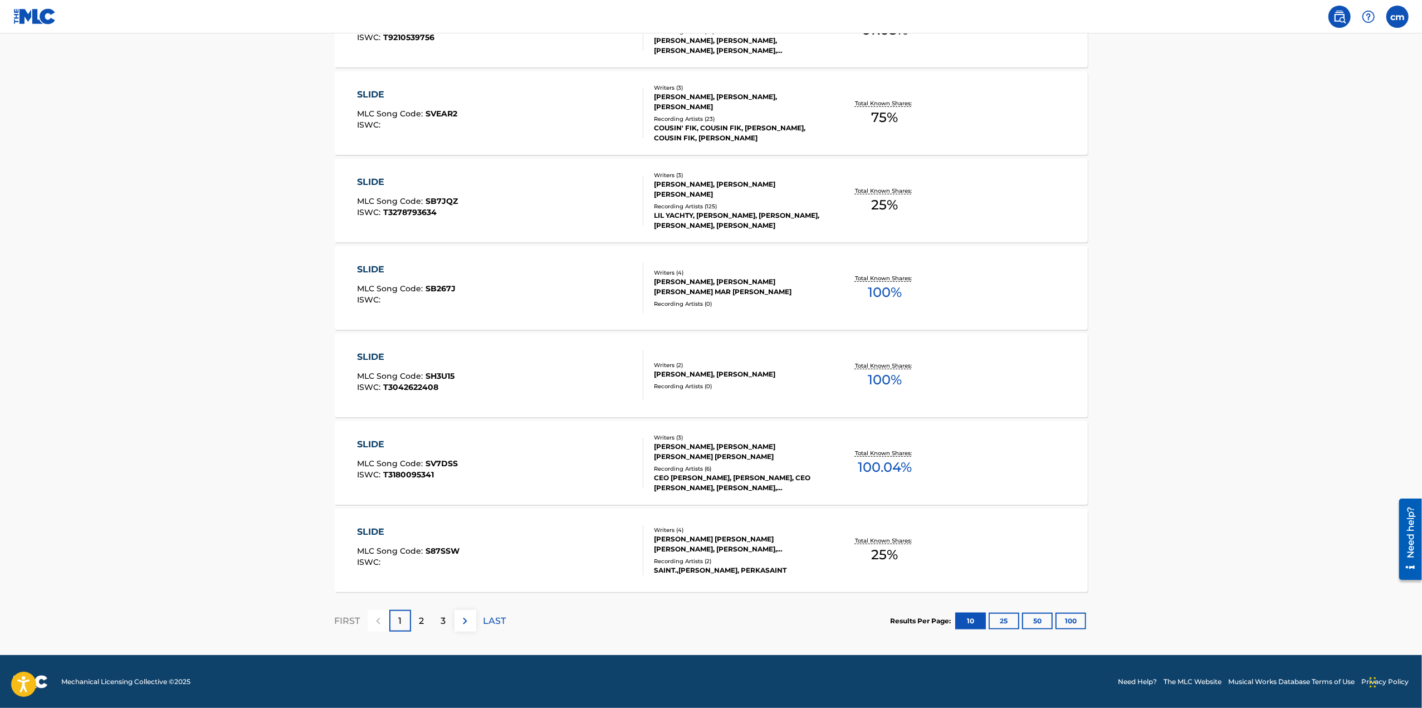
click at [423, 624] on p "2" at bounding box center [421, 620] width 5 height 13
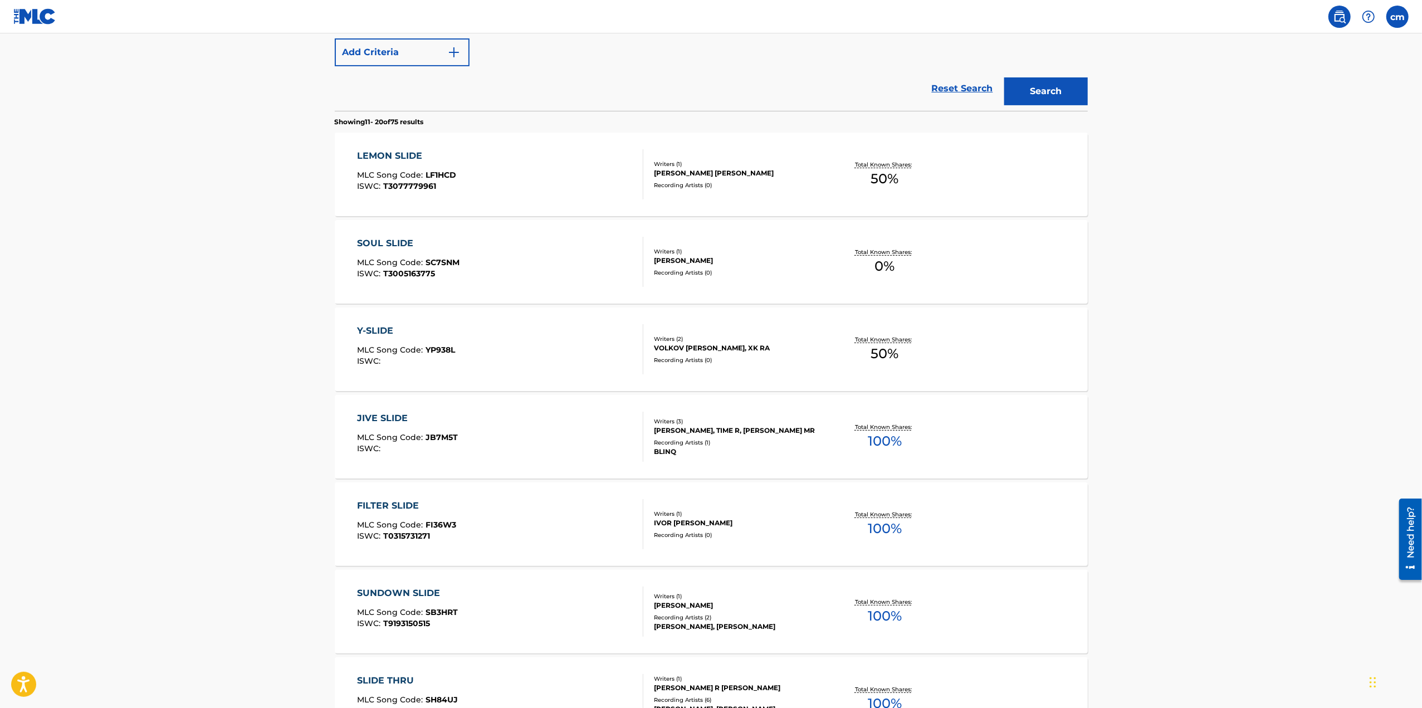
scroll to position [56, 0]
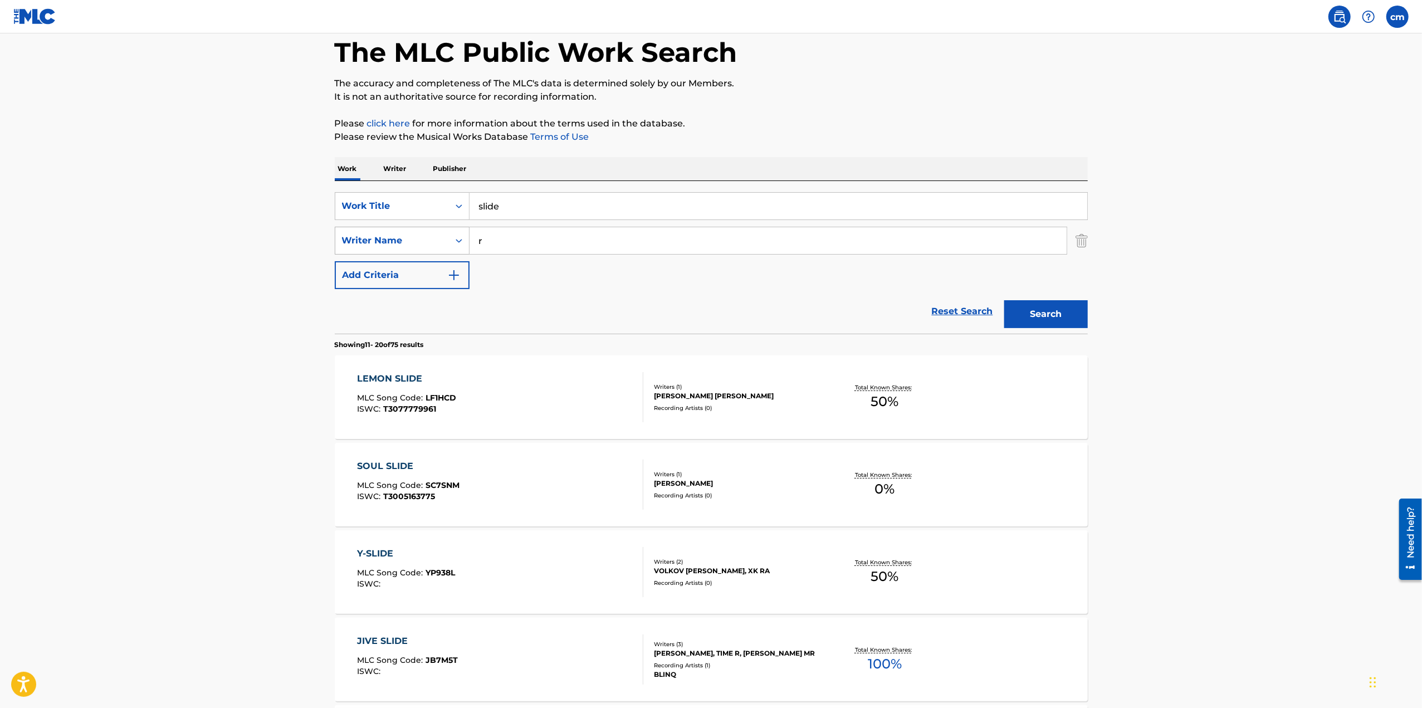
drag, startPoint x: 557, startPoint y: 239, endPoint x: 453, endPoint y: 246, distance: 104.9
click at [453, 246] on div "SearchWithCriteriae0659674-703d-43b5-8070-2bebcd06295e Writer Name r" at bounding box center [711, 241] width 753 height 28
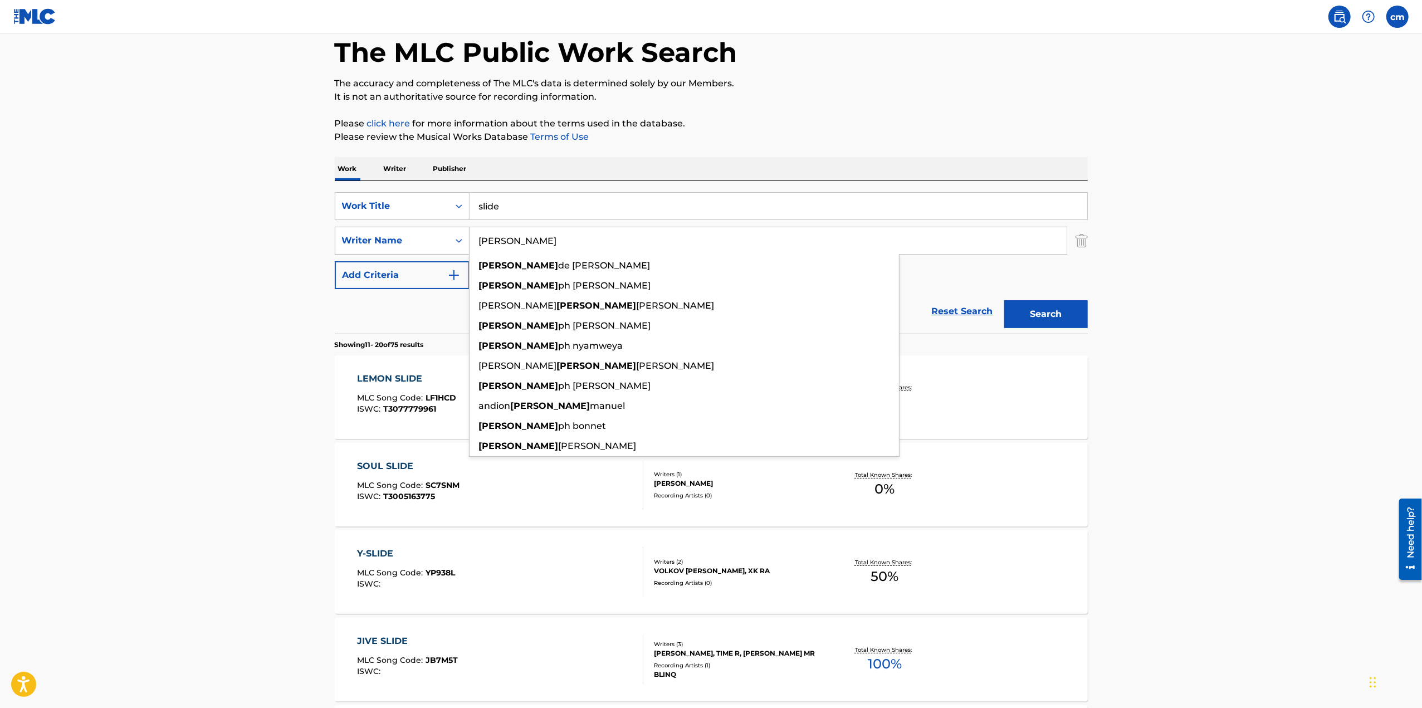
click at [1004, 300] on button "Search" at bounding box center [1046, 314] width 84 height 28
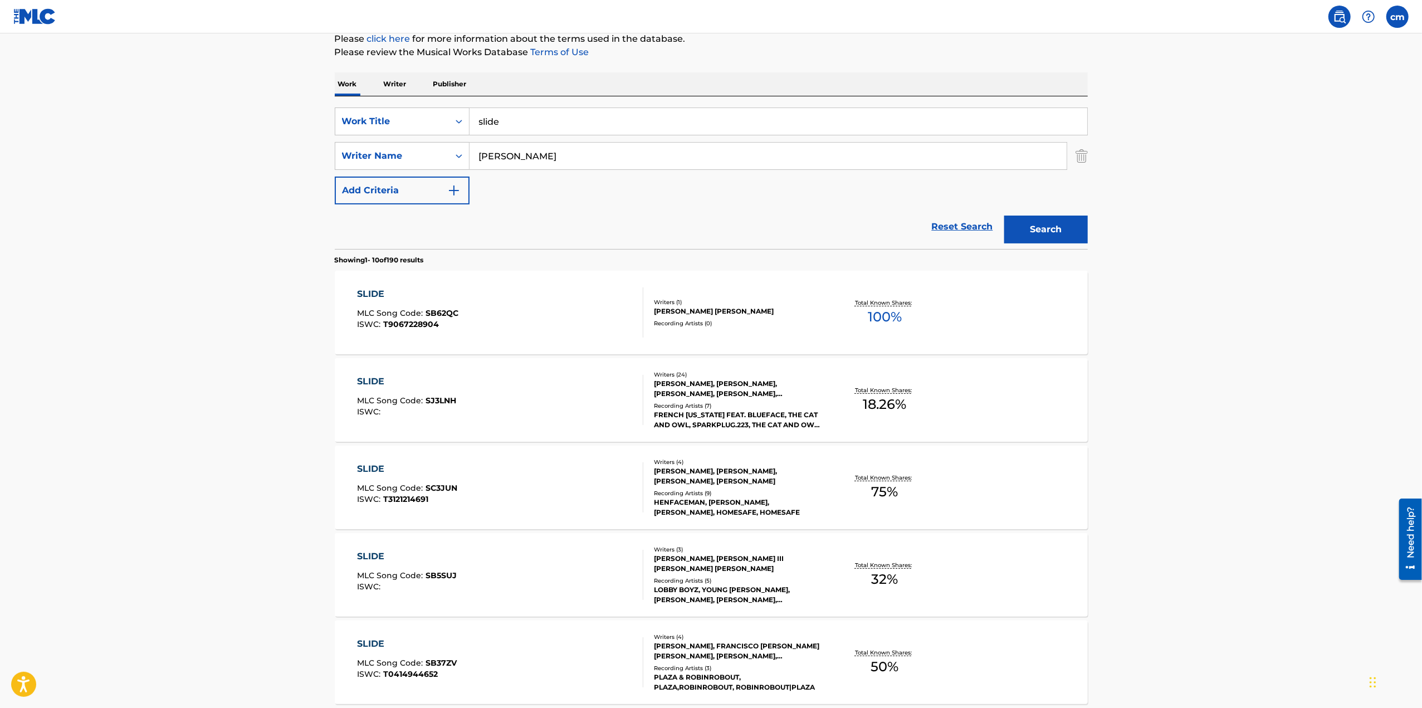
scroll to position [133, 0]
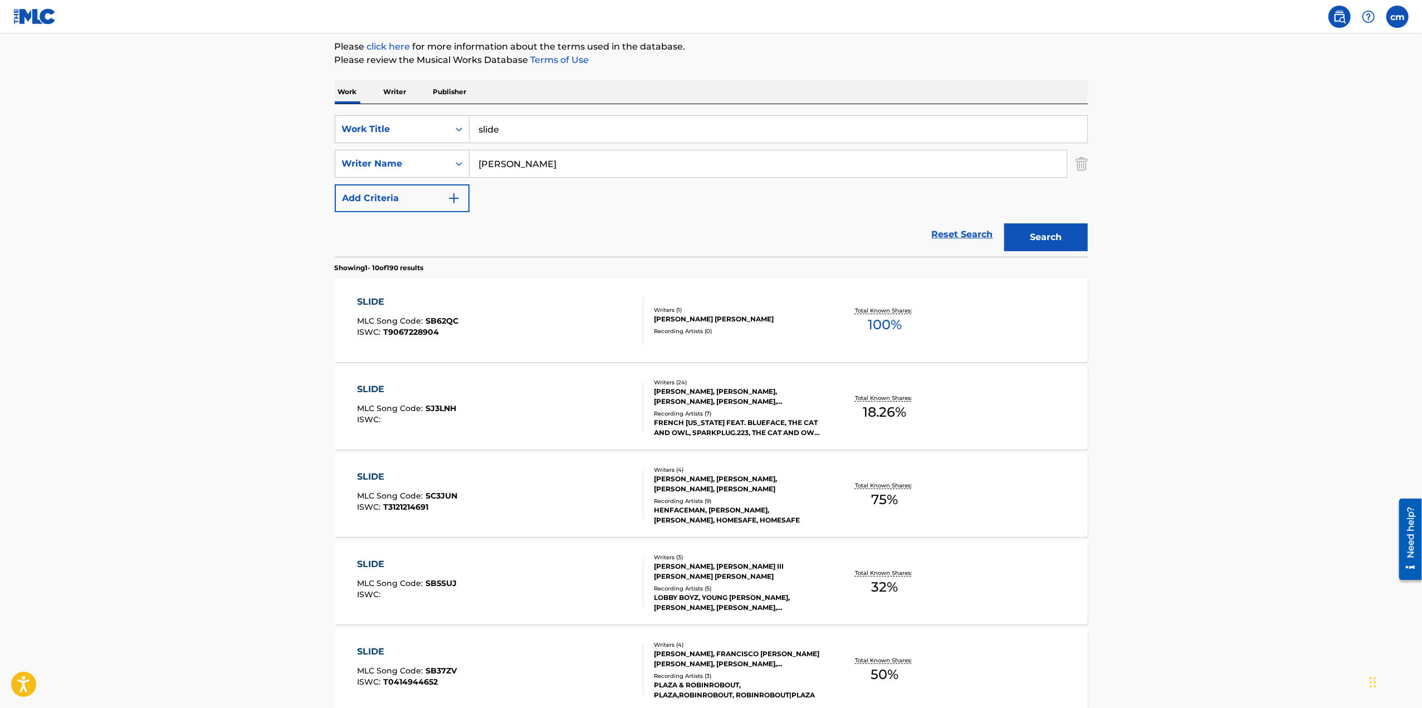
click at [535, 162] on input "[PERSON_NAME]" at bounding box center [767, 163] width 597 height 27
click at [1004, 223] on button "Search" at bounding box center [1046, 237] width 84 height 28
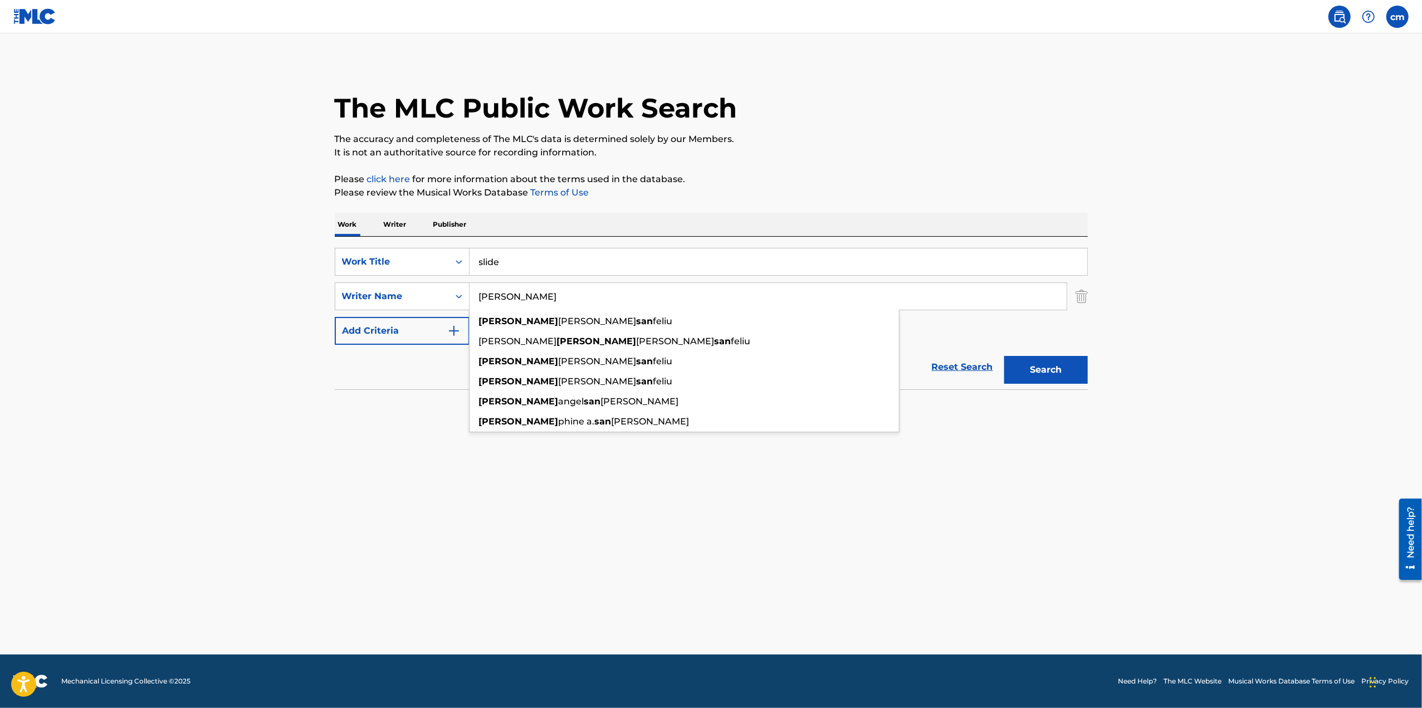
click at [1004, 356] on button "Search" at bounding box center [1046, 370] width 84 height 28
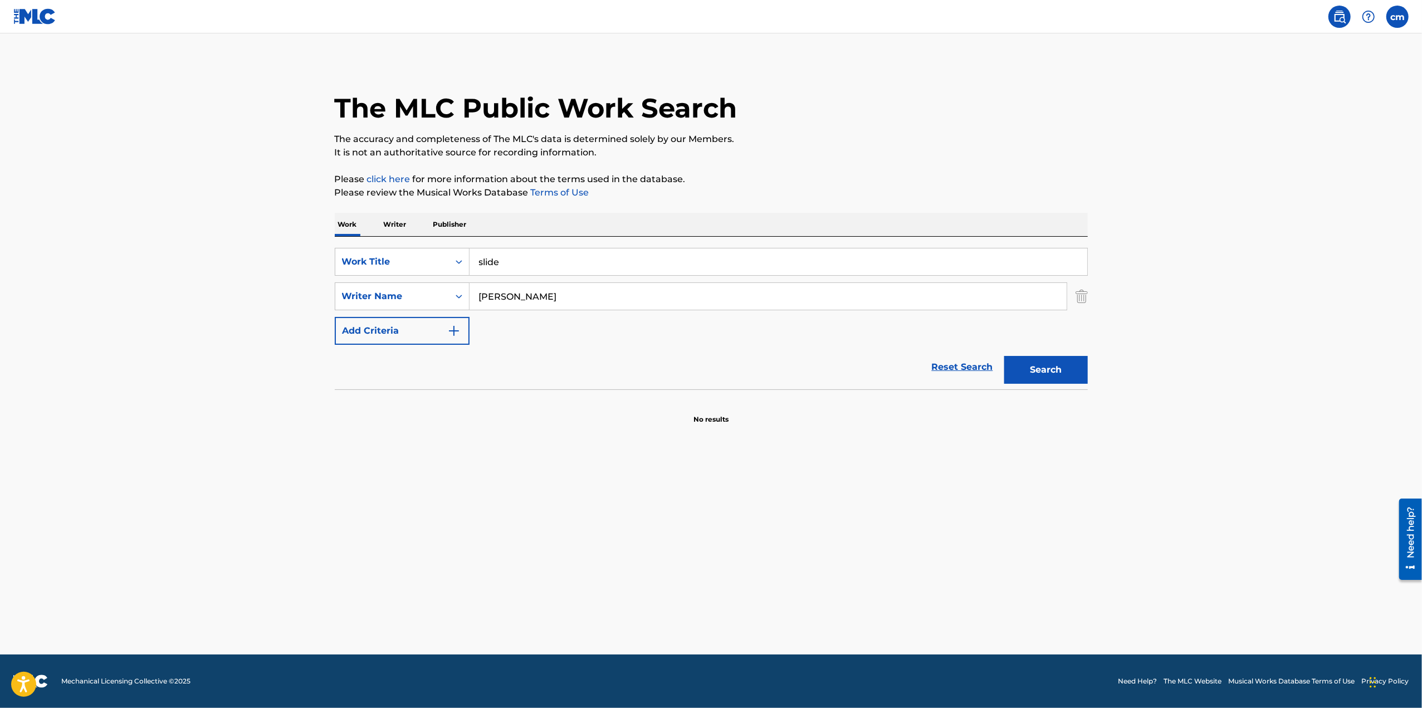
click at [608, 297] on input "[PERSON_NAME]" at bounding box center [767, 296] width 597 height 27
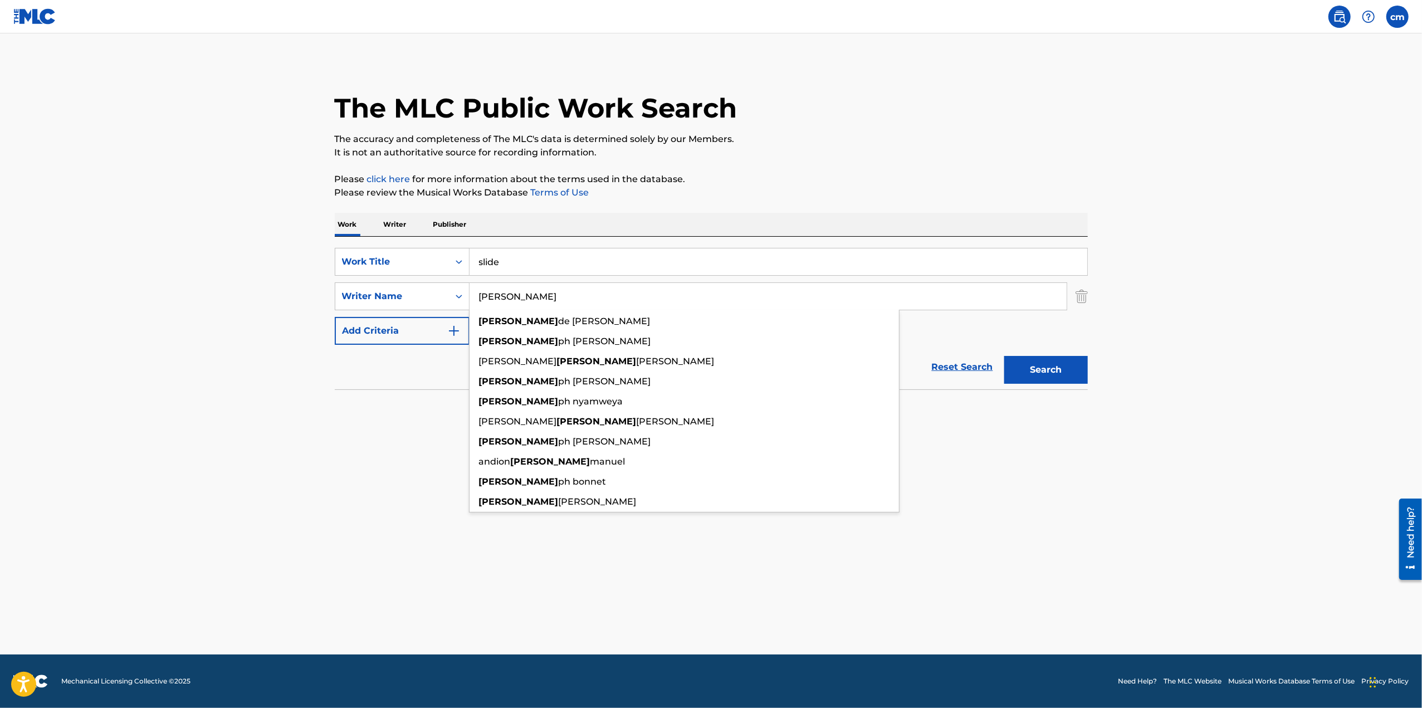
type input "[PERSON_NAME]"
click at [1004, 356] on button "Search" at bounding box center [1046, 370] width 84 height 28
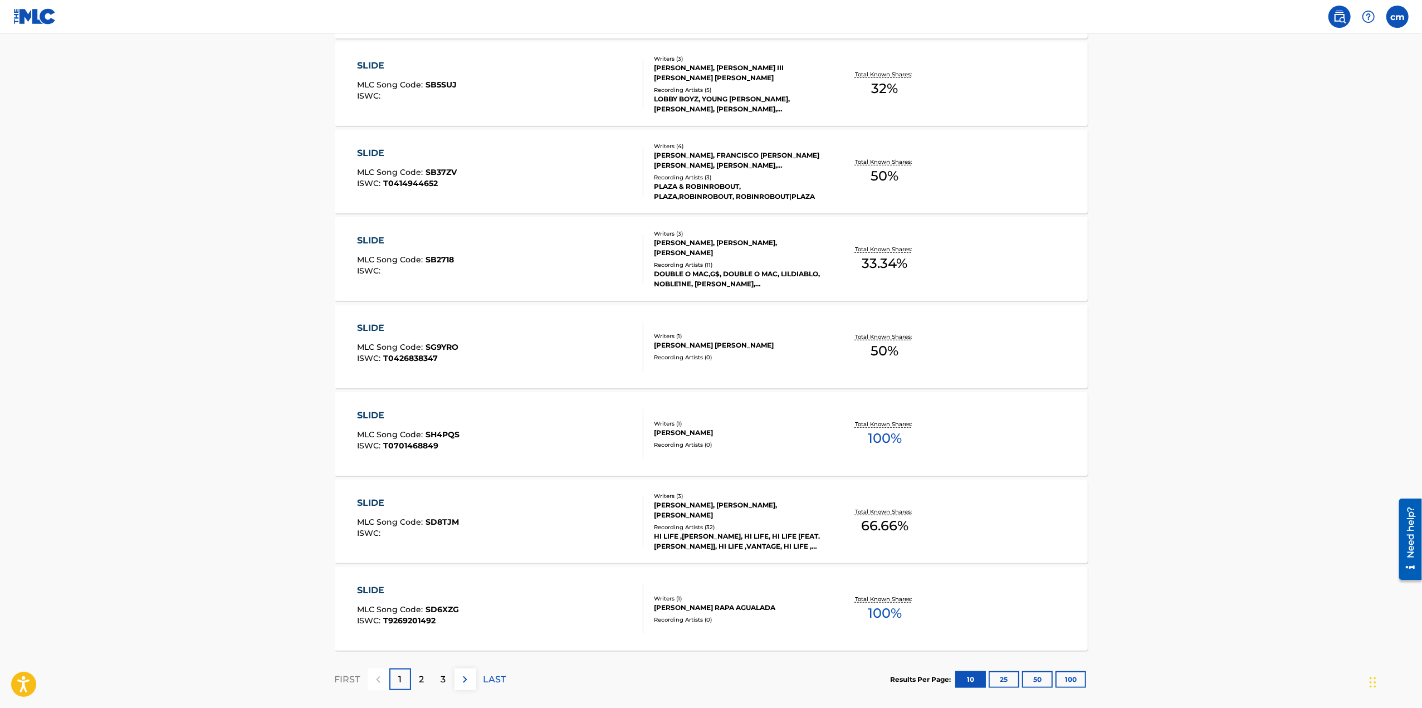
scroll to position [689, 0]
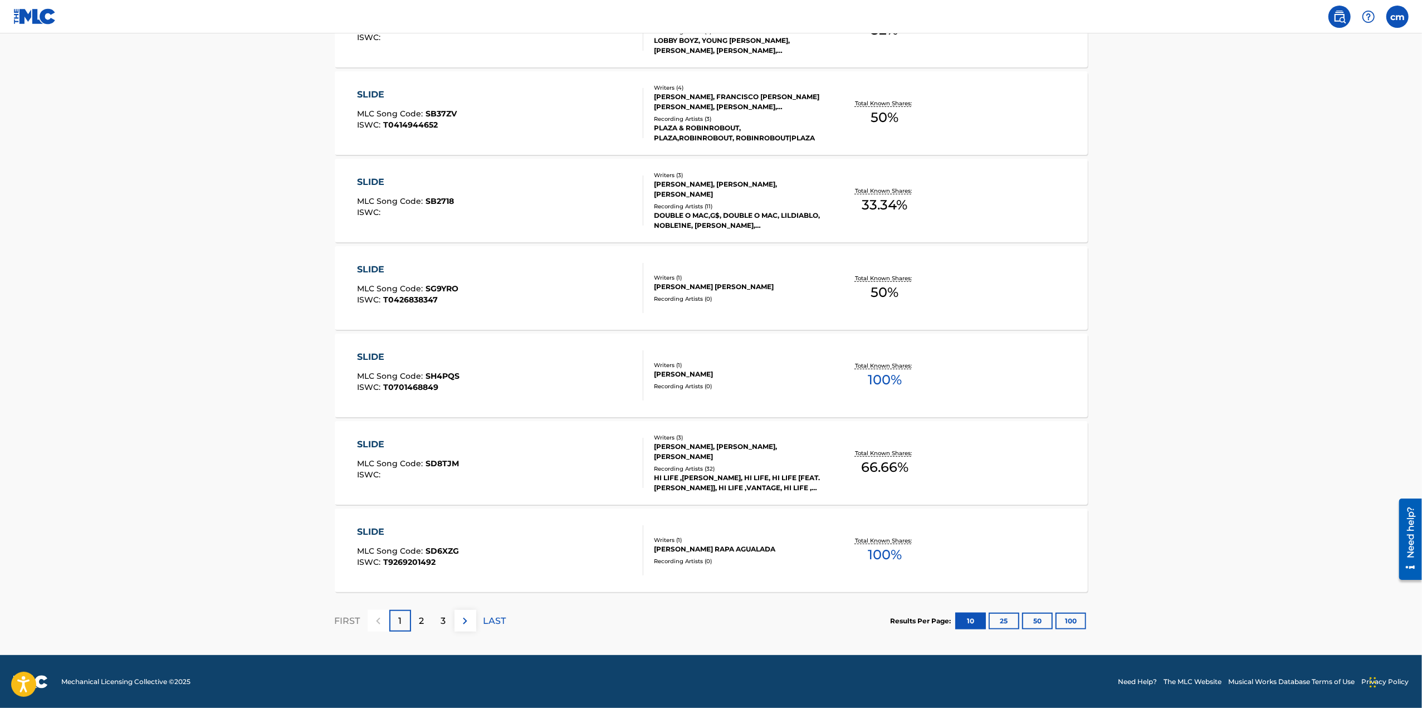
click at [425, 621] on div "2" at bounding box center [422, 621] width 22 height 22
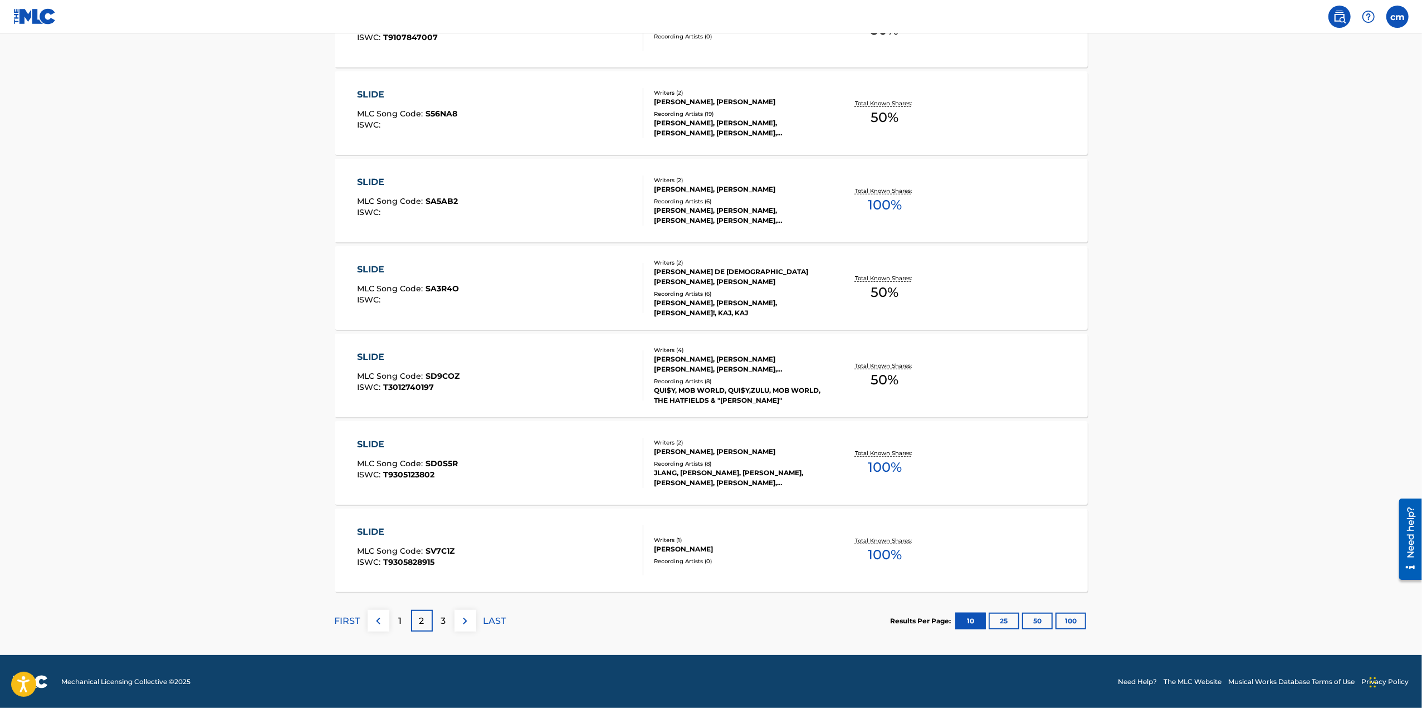
click at [447, 618] on div "3" at bounding box center [444, 621] width 22 height 22
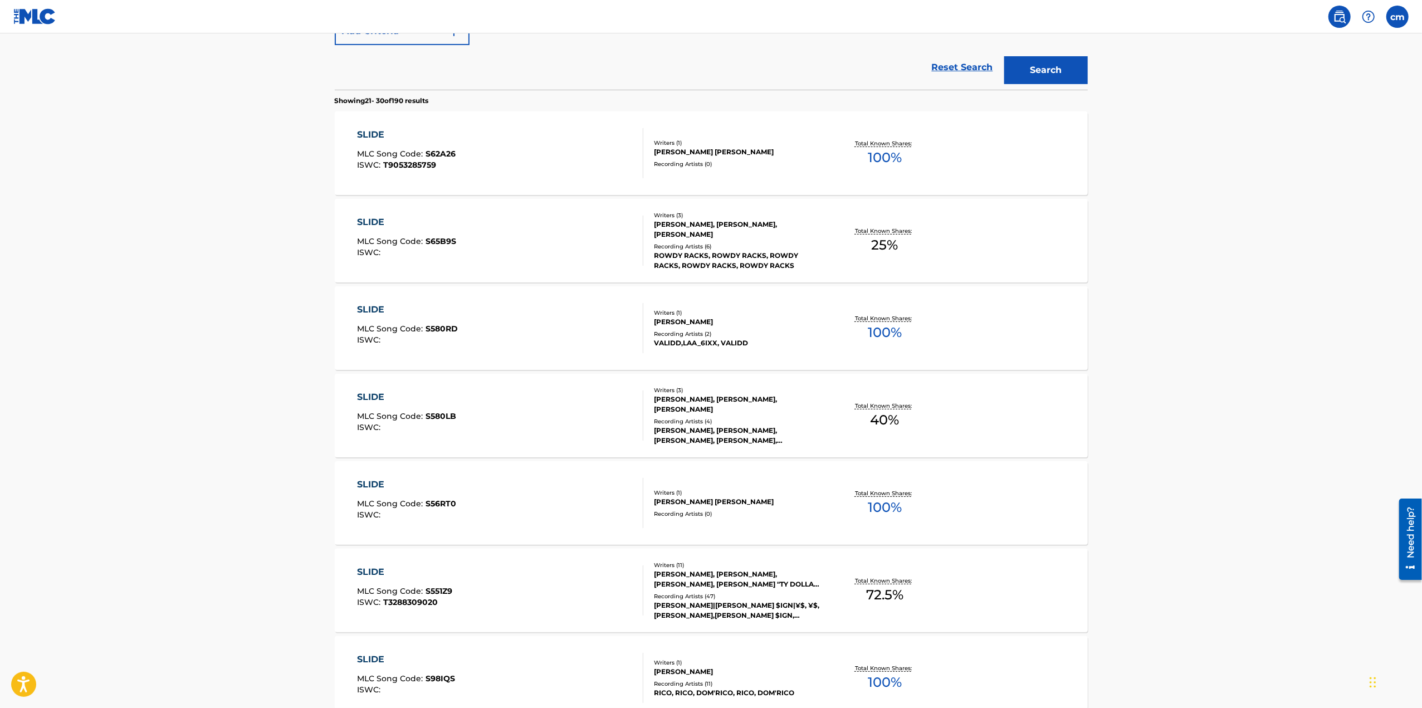
scroll to position [0, 0]
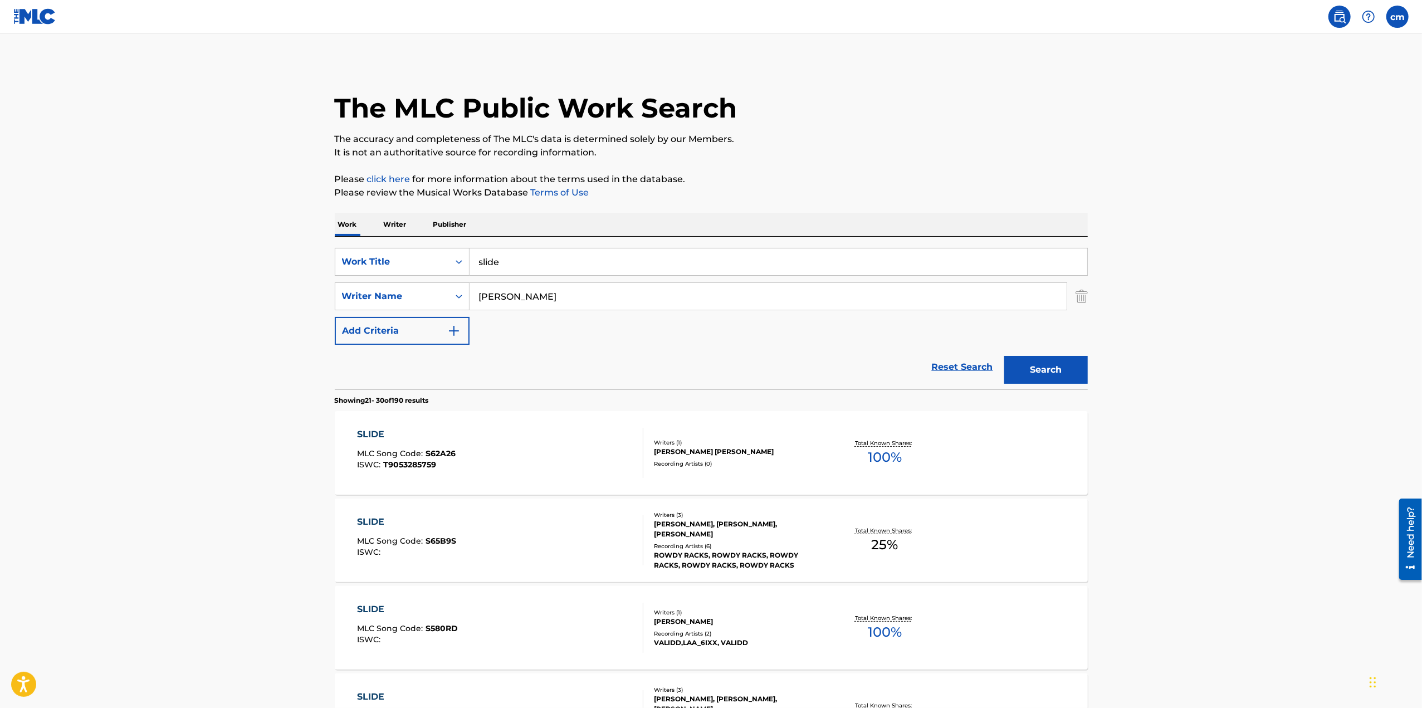
click at [8, 16] on nav "cm cm [PERSON_NAME] [EMAIL_ADDRESS][DOMAIN_NAME] Notification Preferences Profi…" at bounding box center [711, 16] width 1422 height 33
click at [1334, 17] on img at bounding box center [1339, 16] width 13 height 13
click at [1400, 22] on label at bounding box center [1397, 17] width 22 height 22
click at [1397, 17] on input "cm crisitian [PERSON_NAME] [EMAIL_ADDRESS][DOMAIN_NAME] Notification Preference…" at bounding box center [1397, 17] width 0 height 0
click at [1369, 15] on img at bounding box center [1367, 16] width 13 height 13
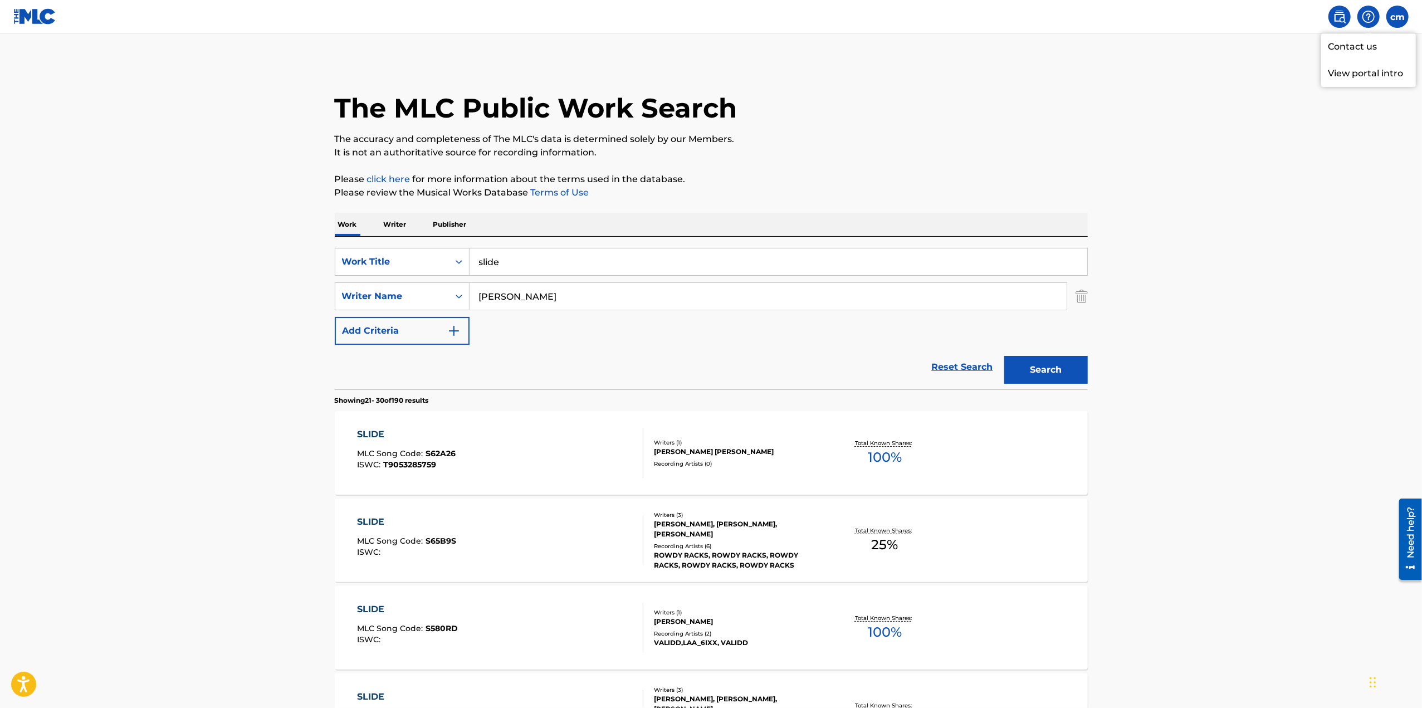
click at [1341, 14] on img at bounding box center [1339, 16] width 13 height 13
click at [45, 18] on img at bounding box center [34, 16] width 43 height 16
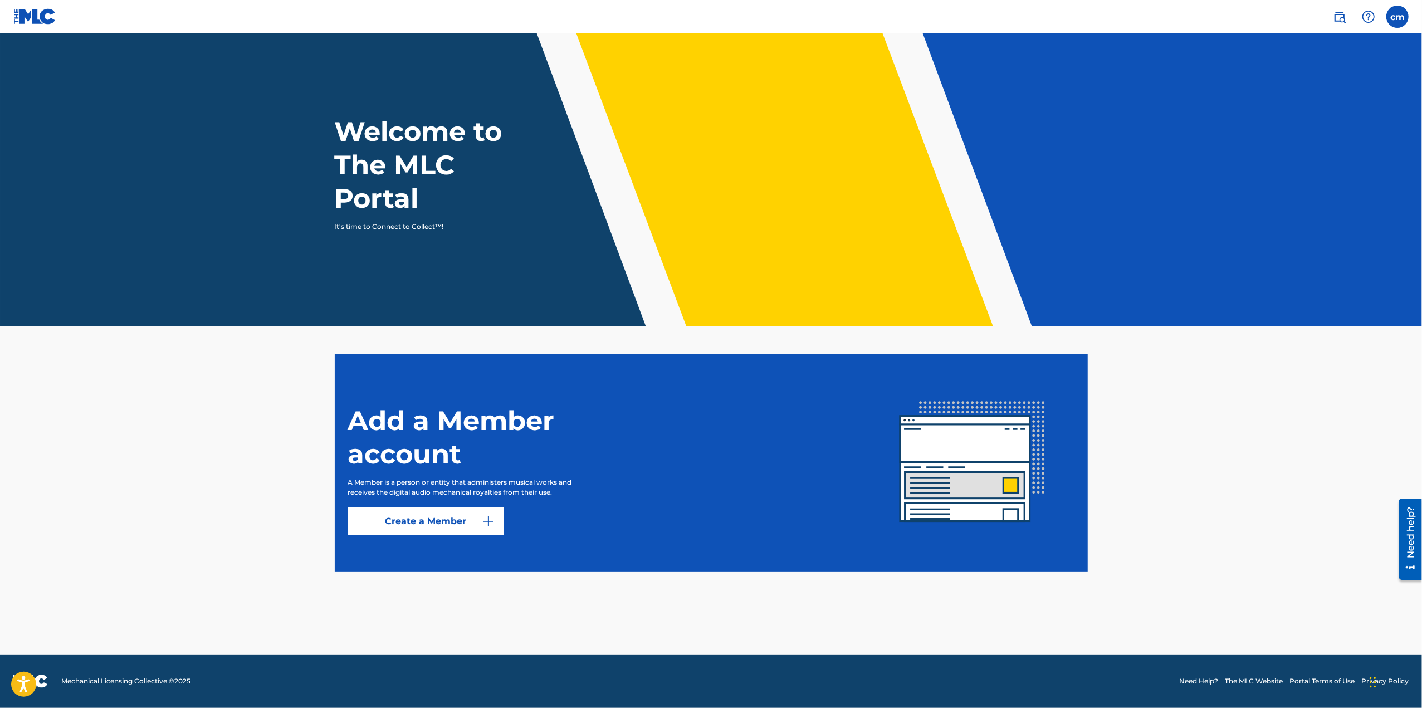
click at [1405, 16] on label at bounding box center [1397, 17] width 22 height 22
click at [1397, 17] on input "cm crisitian [PERSON_NAME] [EMAIL_ADDRESS][DOMAIN_NAME] Notification Preference…" at bounding box center [1397, 17] width 0 height 0
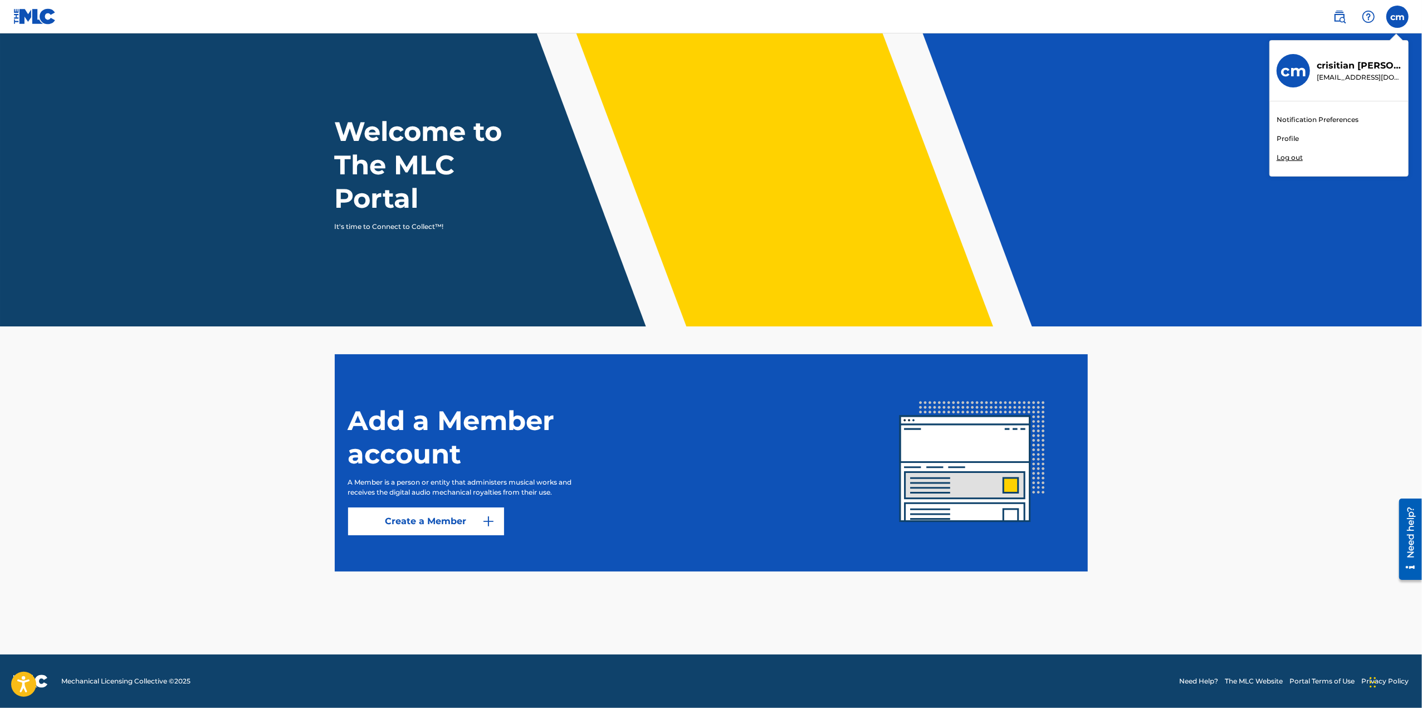
click at [1291, 74] on h3 "cm" at bounding box center [1293, 70] width 26 height 19
click at [1397, 17] on input "cm crisitian [PERSON_NAME] [EMAIL_ADDRESS][DOMAIN_NAME] Notification Preference…" at bounding box center [1397, 17] width 0 height 0
click at [1299, 115] on link "Notification Preferences" at bounding box center [1317, 120] width 82 height 10
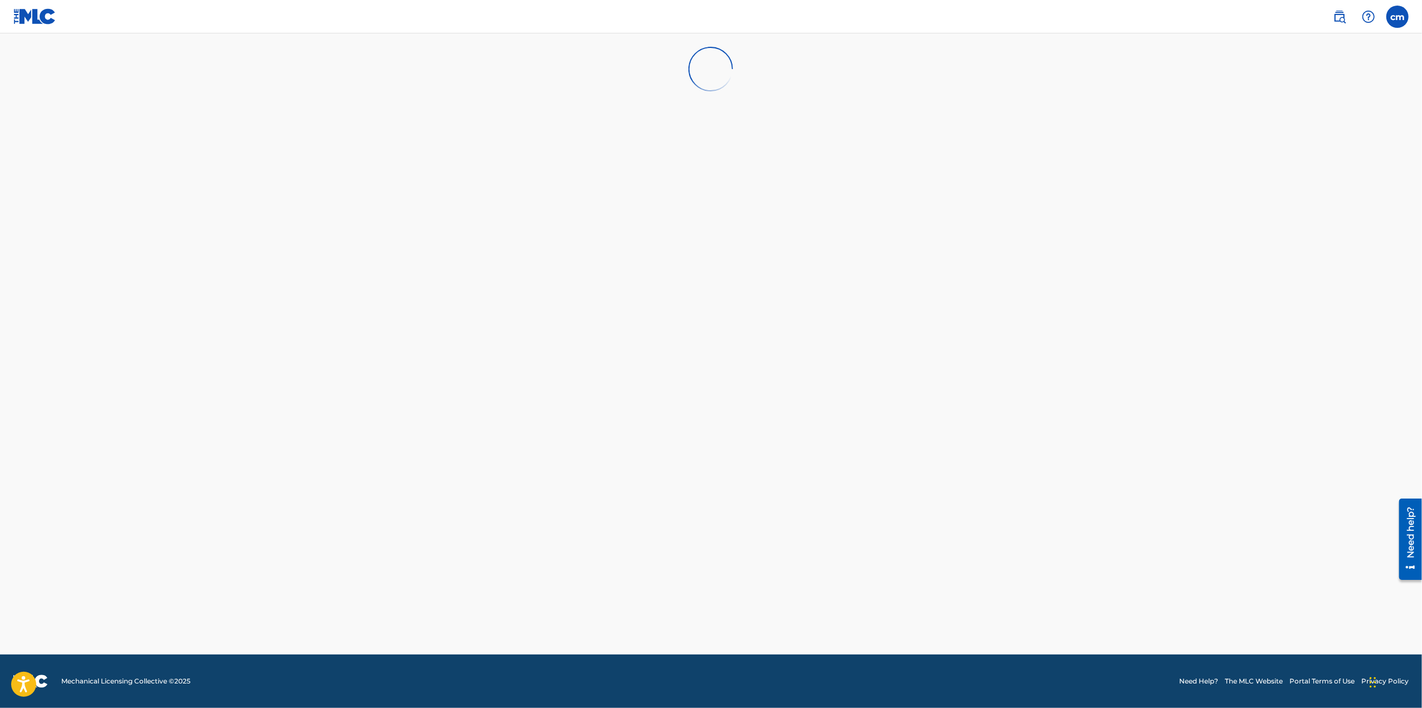
click at [33, 22] on img at bounding box center [34, 16] width 43 height 16
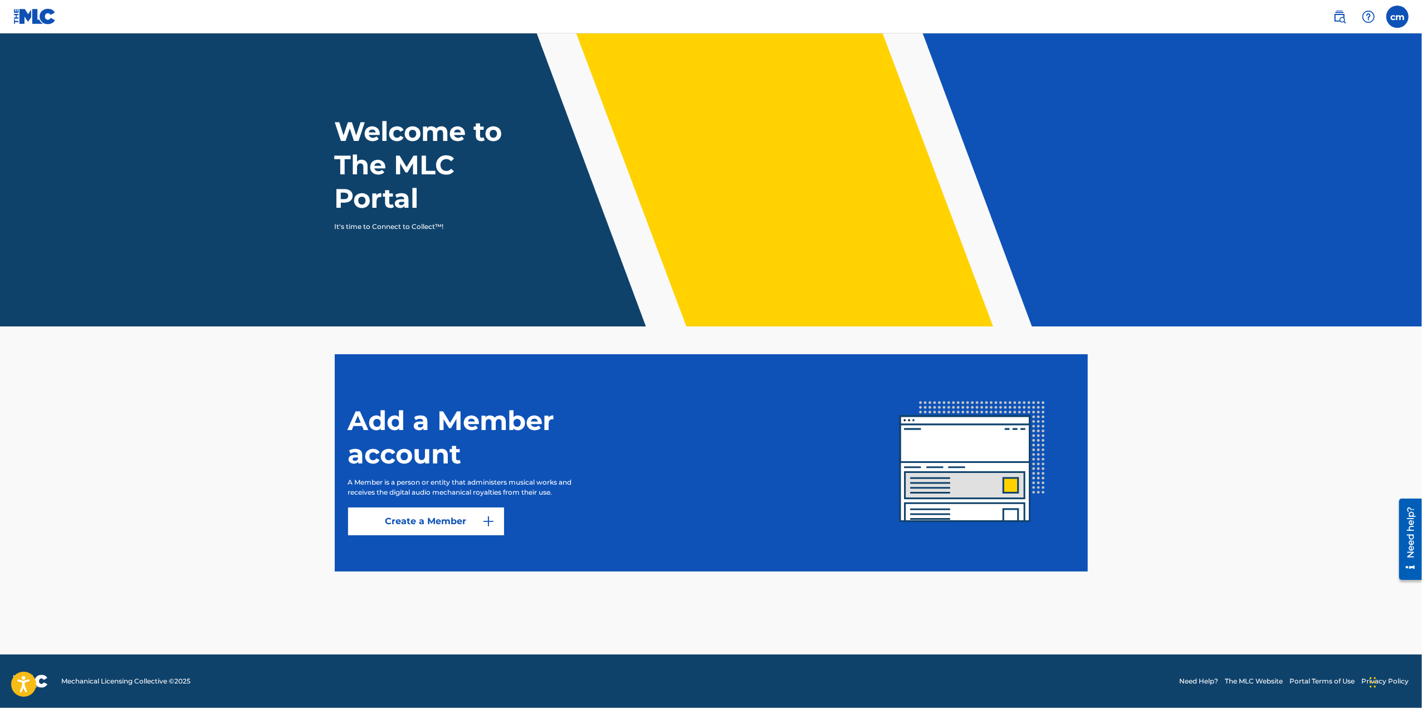
click at [1344, 14] on img at bounding box center [1339, 16] width 13 height 13
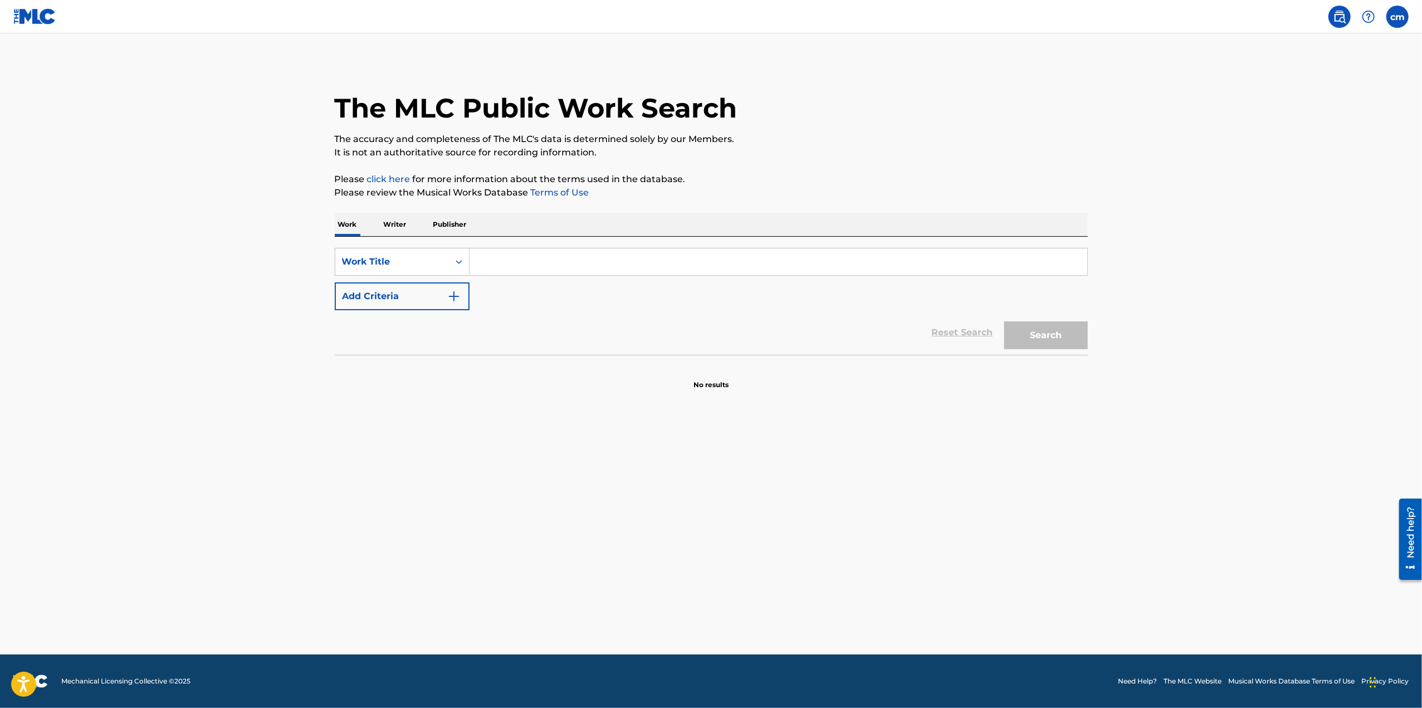
click at [574, 261] on input "Search Form" at bounding box center [778, 261] width 618 height 27
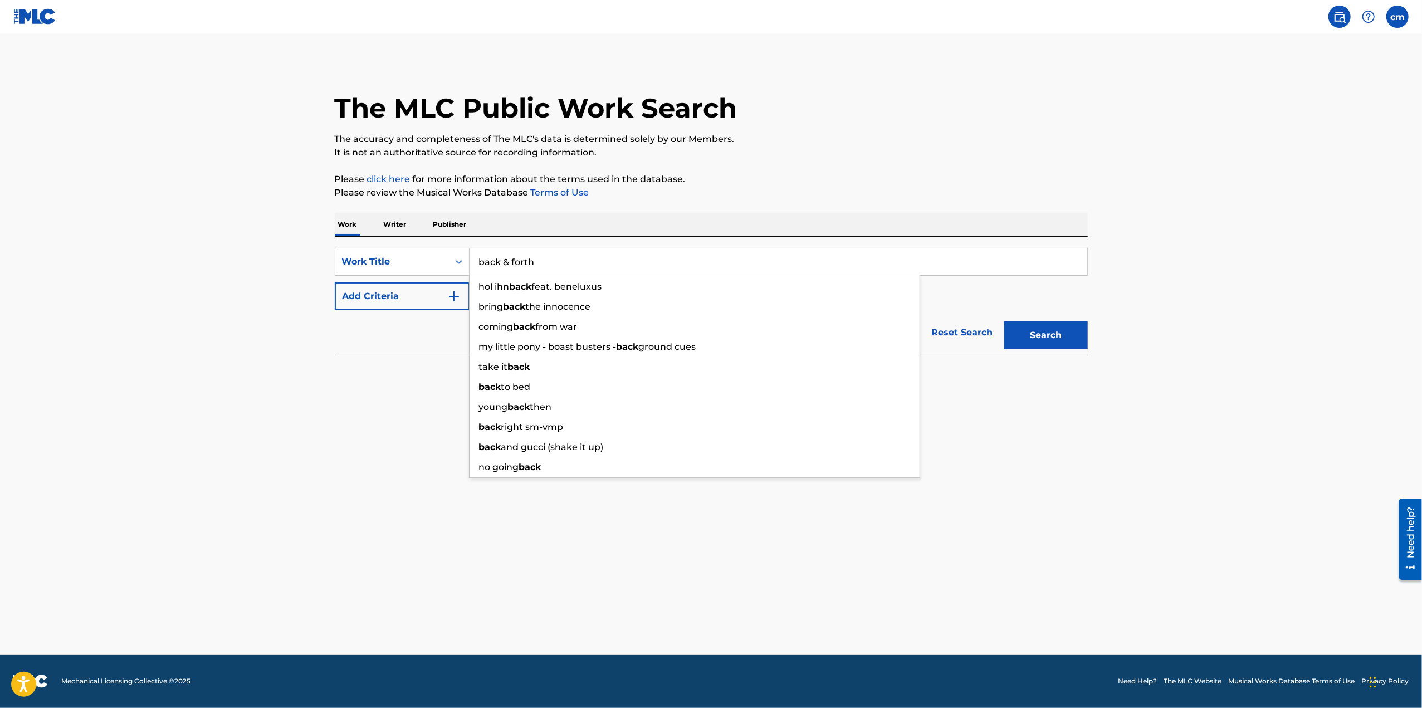
type input "back & forth"
click at [1004, 321] on button "Search" at bounding box center [1046, 335] width 84 height 28
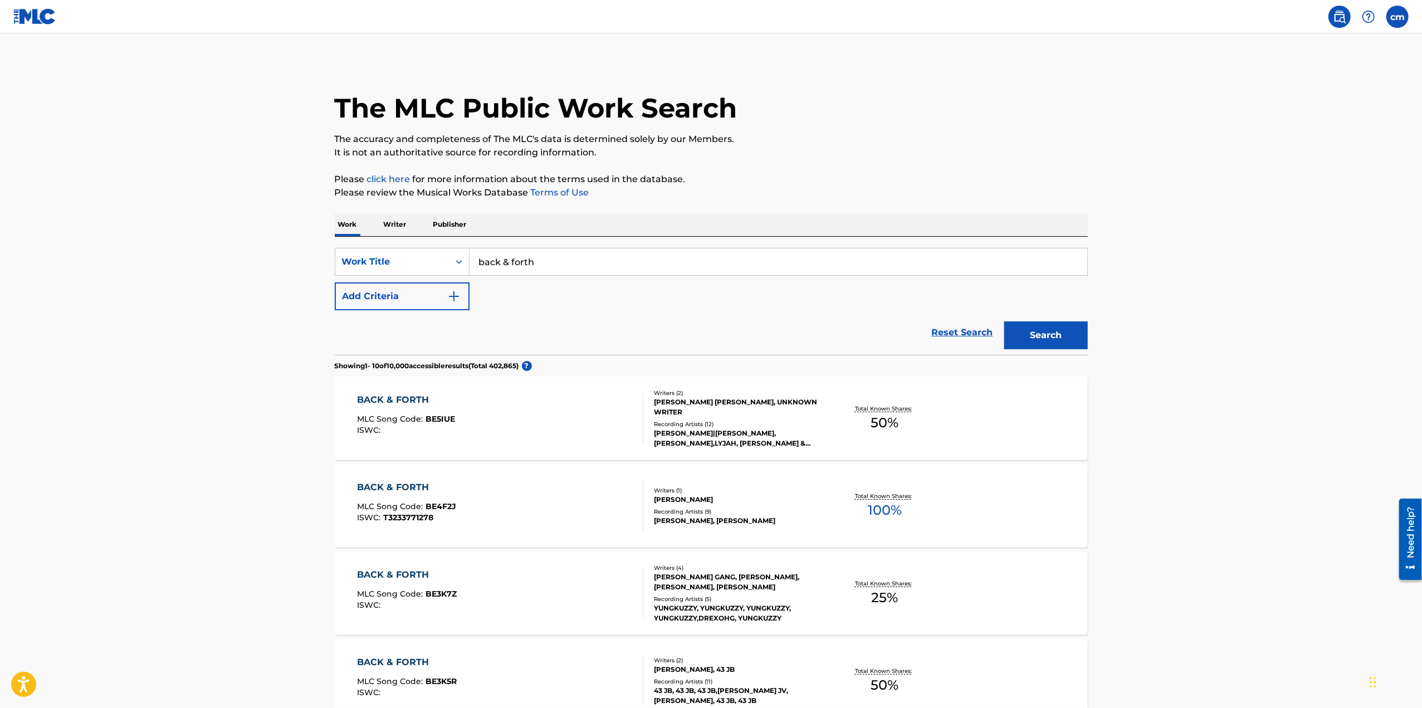
click at [442, 288] on button "Add Criteria" at bounding box center [402, 296] width 135 height 28
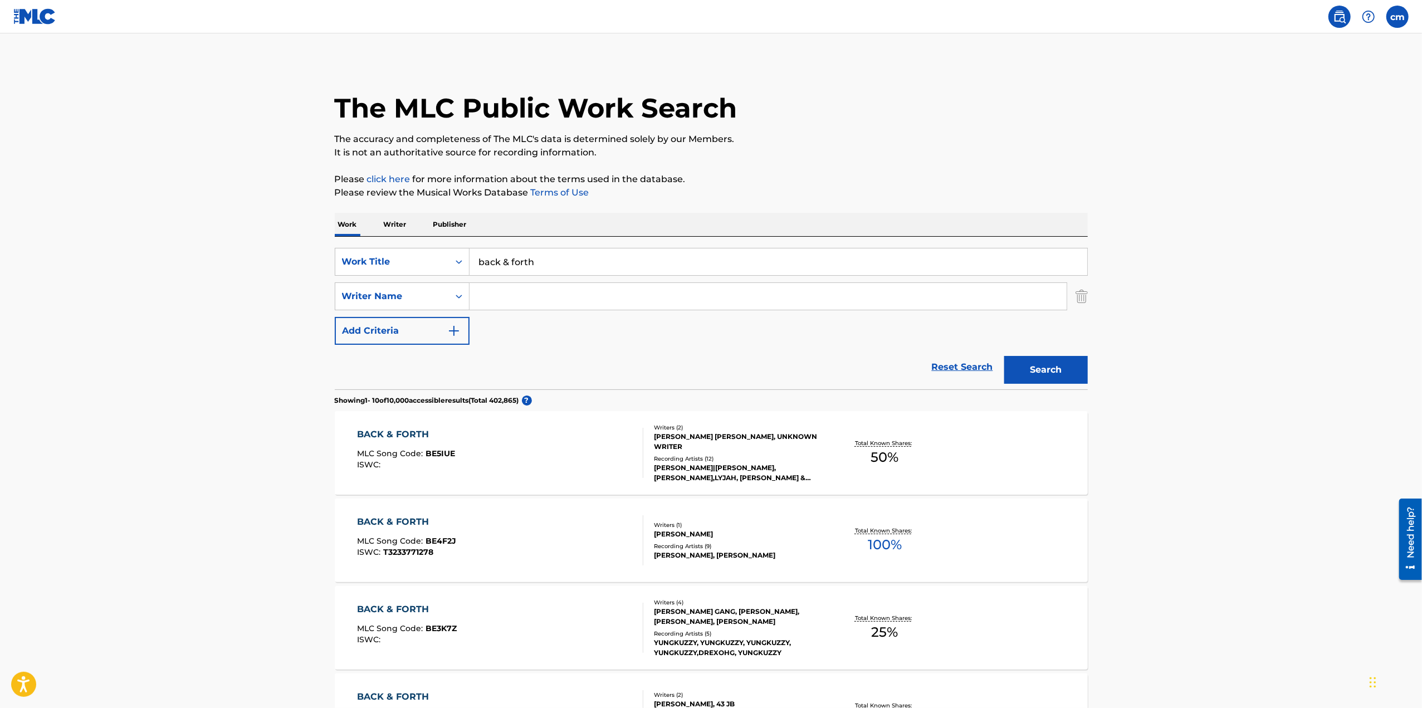
click at [516, 291] on input "Search Form" at bounding box center [767, 296] width 597 height 27
click at [508, 296] on input "Search Form" at bounding box center [767, 296] width 597 height 27
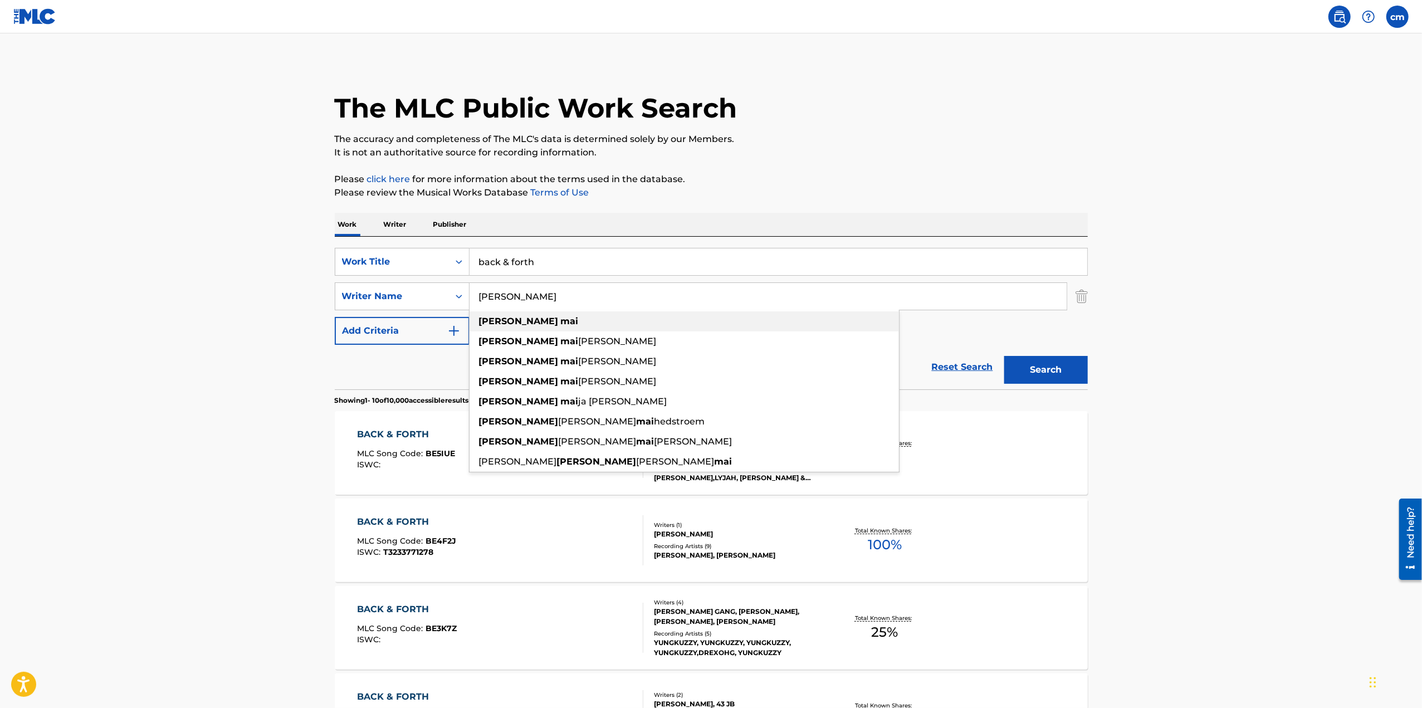
type input "[PERSON_NAME]"
click at [523, 318] on div "[PERSON_NAME]" at bounding box center [683, 321] width 429 height 20
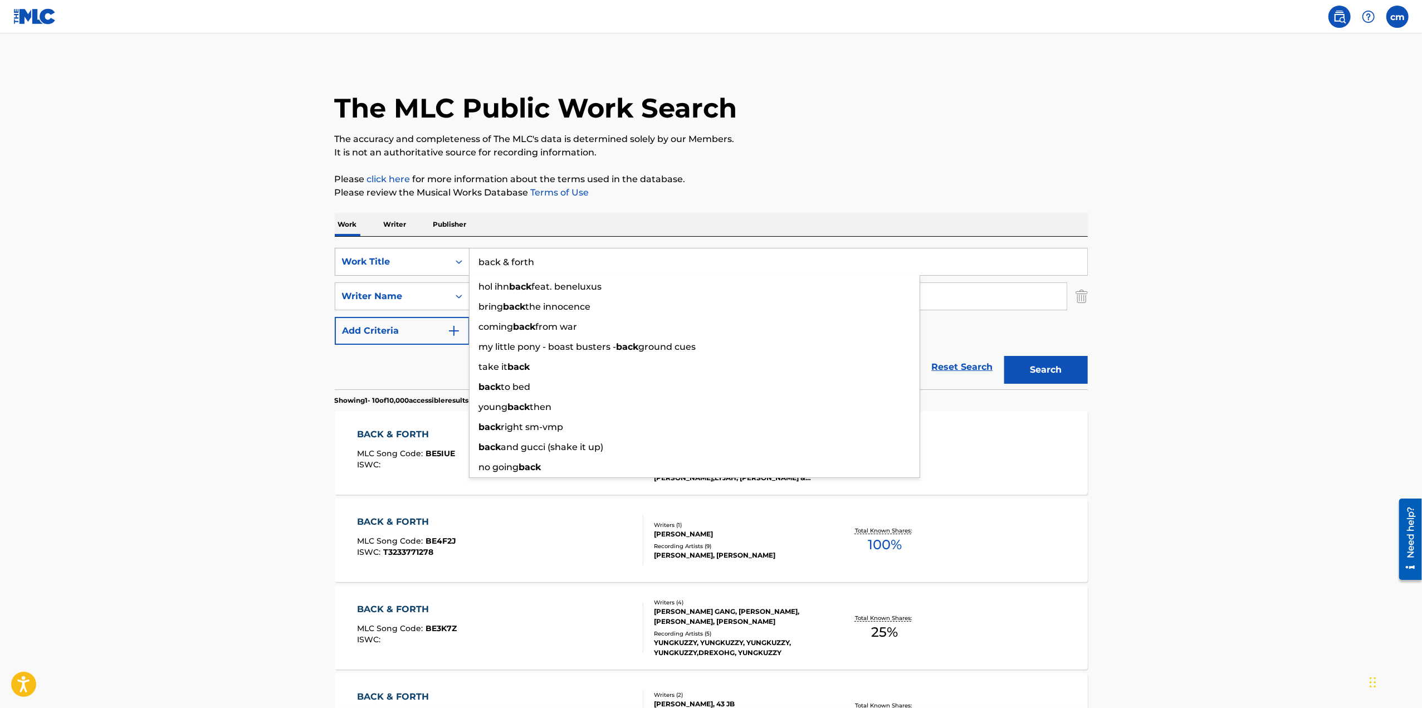
drag, startPoint x: 542, startPoint y: 256, endPoint x: 350, endPoint y: 262, distance: 192.8
click at [347, 262] on div "SearchWithCriteria9983ba84-879f-46a9-a101-109b434f446a Work Title back & forth …" at bounding box center [711, 262] width 753 height 28
type input "who knew"
click at [1004, 356] on button "Search" at bounding box center [1046, 370] width 84 height 28
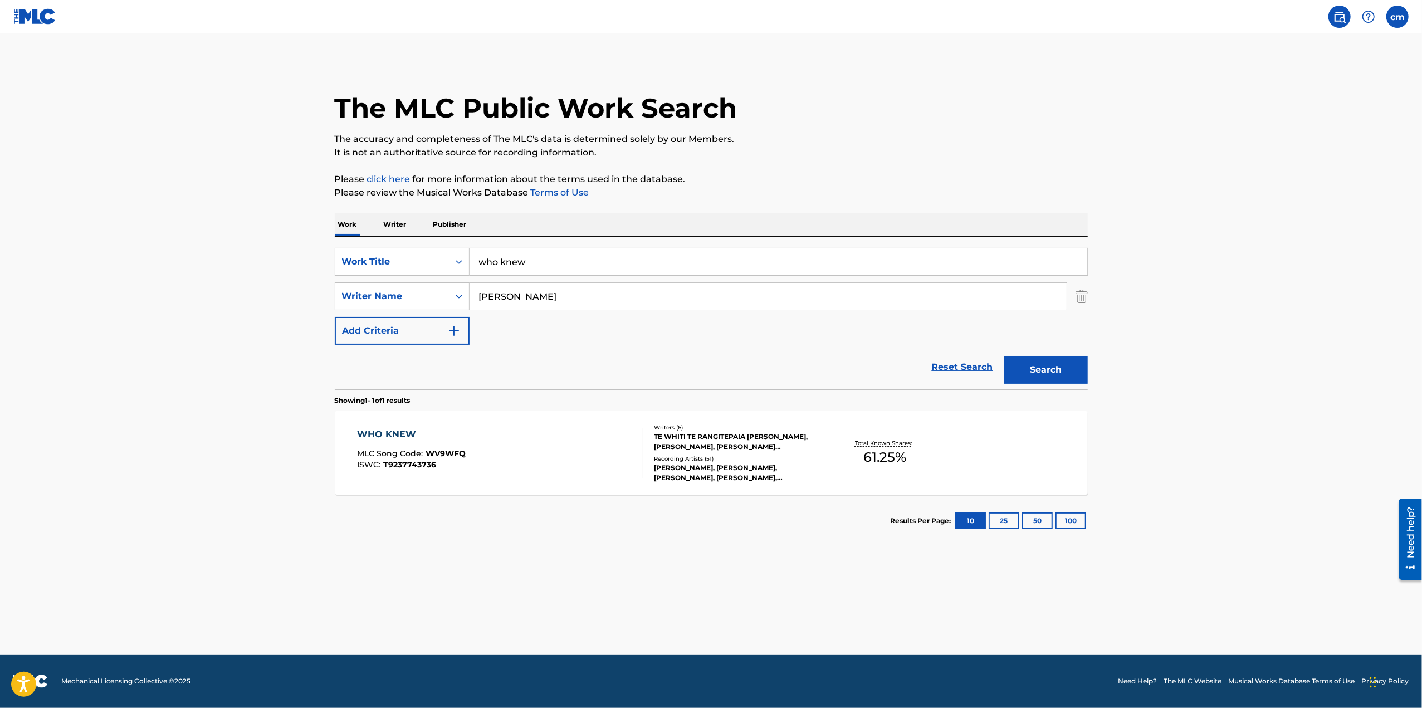
click at [690, 452] on div "Writers ( 6 ) TE WHITI TE RANGITEPAIA [PERSON_NAME], [PERSON_NAME], [PERSON_NAM…" at bounding box center [732, 453] width 179 height 60
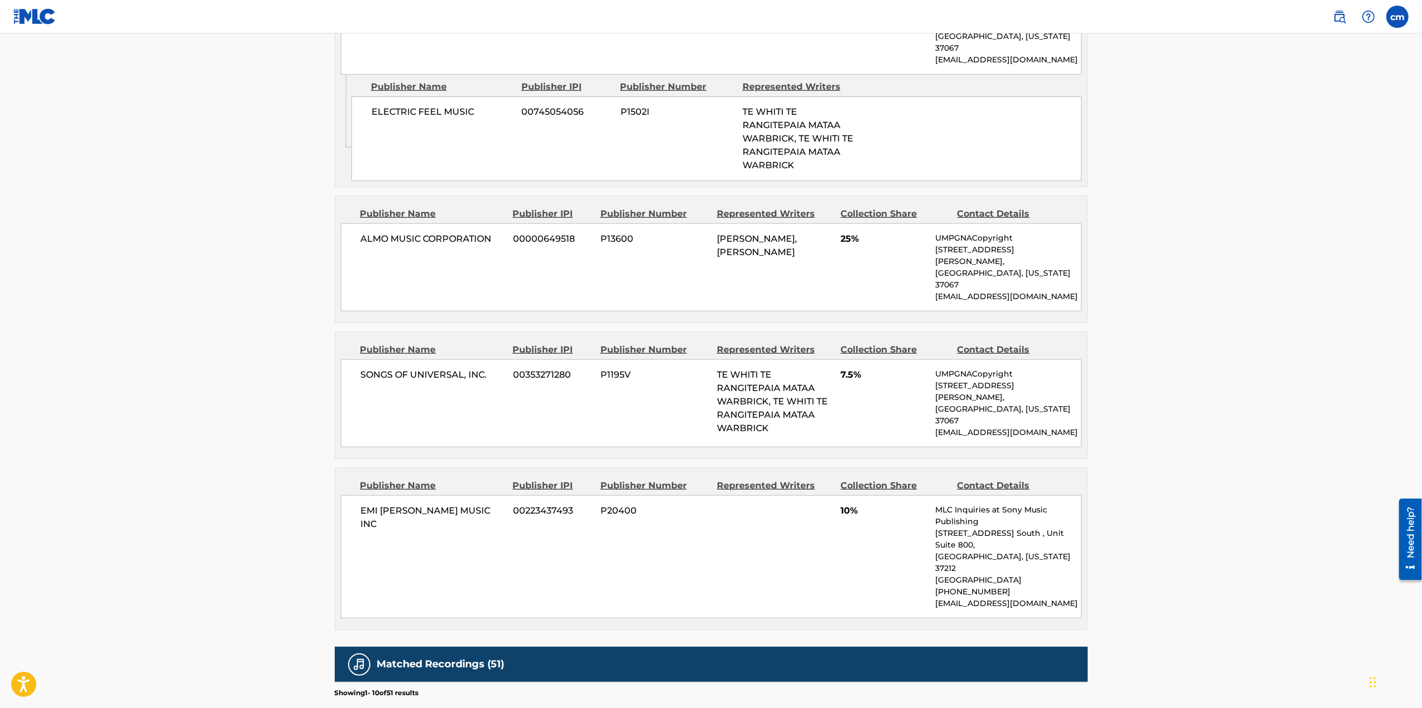
scroll to position [891, 0]
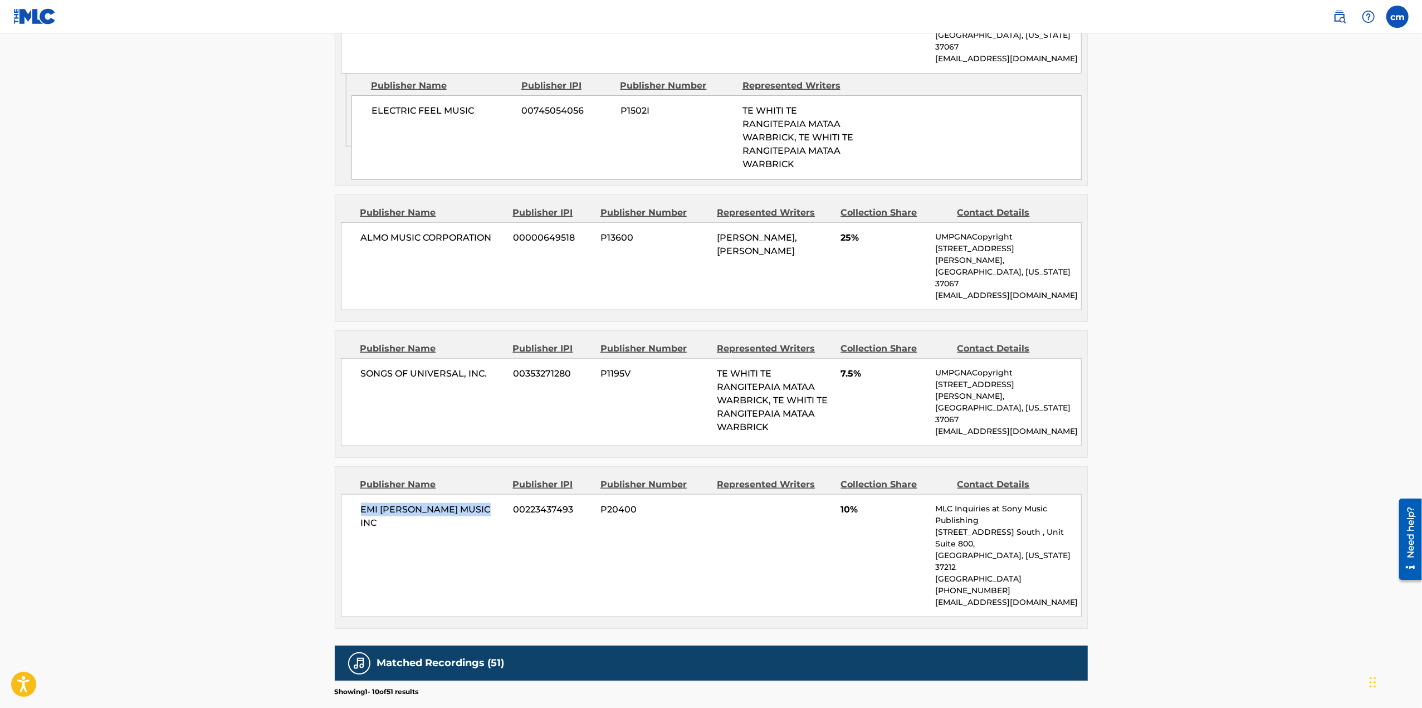
drag, startPoint x: 360, startPoint y: 441, endPoint x: 492, endPoint y: 445, distance: 132.6
click at [492, 494] on div "EMI [PERSON_NAME] MUSIC INC 00223437493 P20400 10% MLC Inquiries at Sony Music …" at bounding box center [711, 555] width 741 height 123
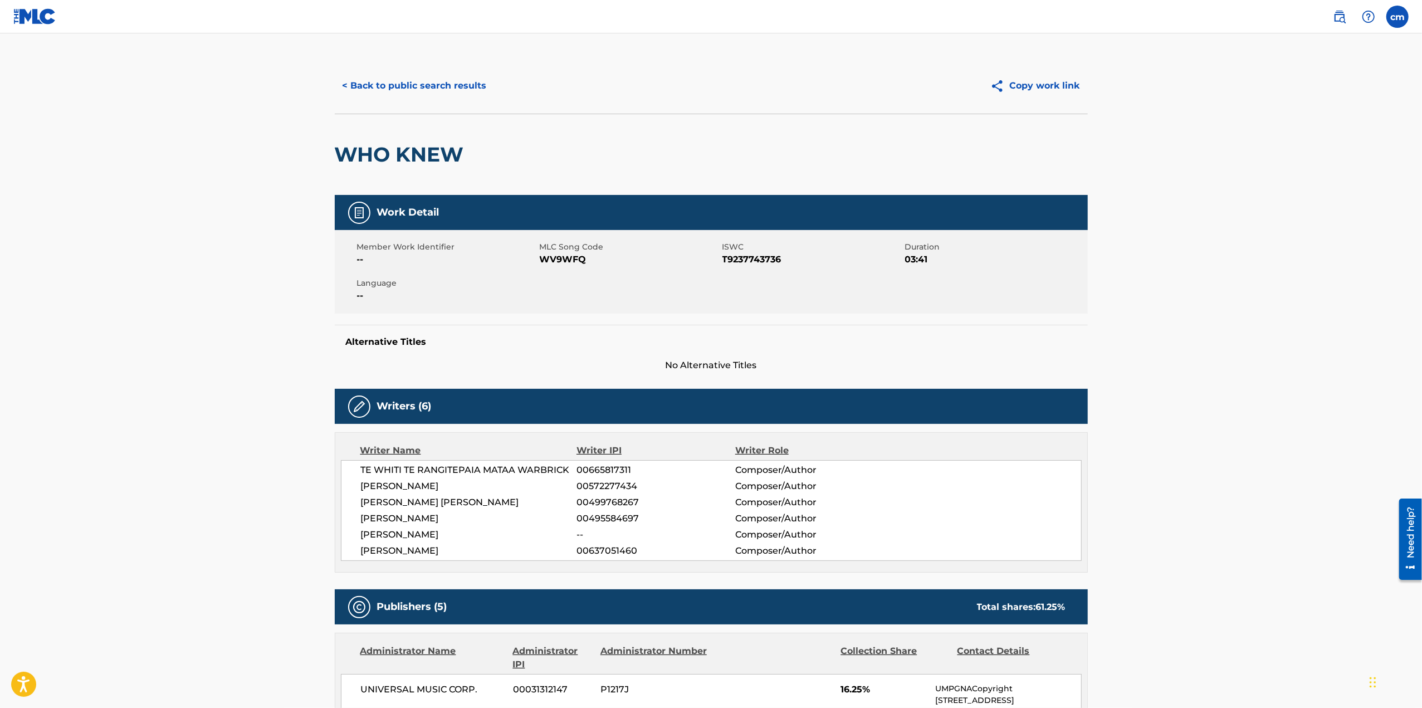
scroll to position [0, 0]
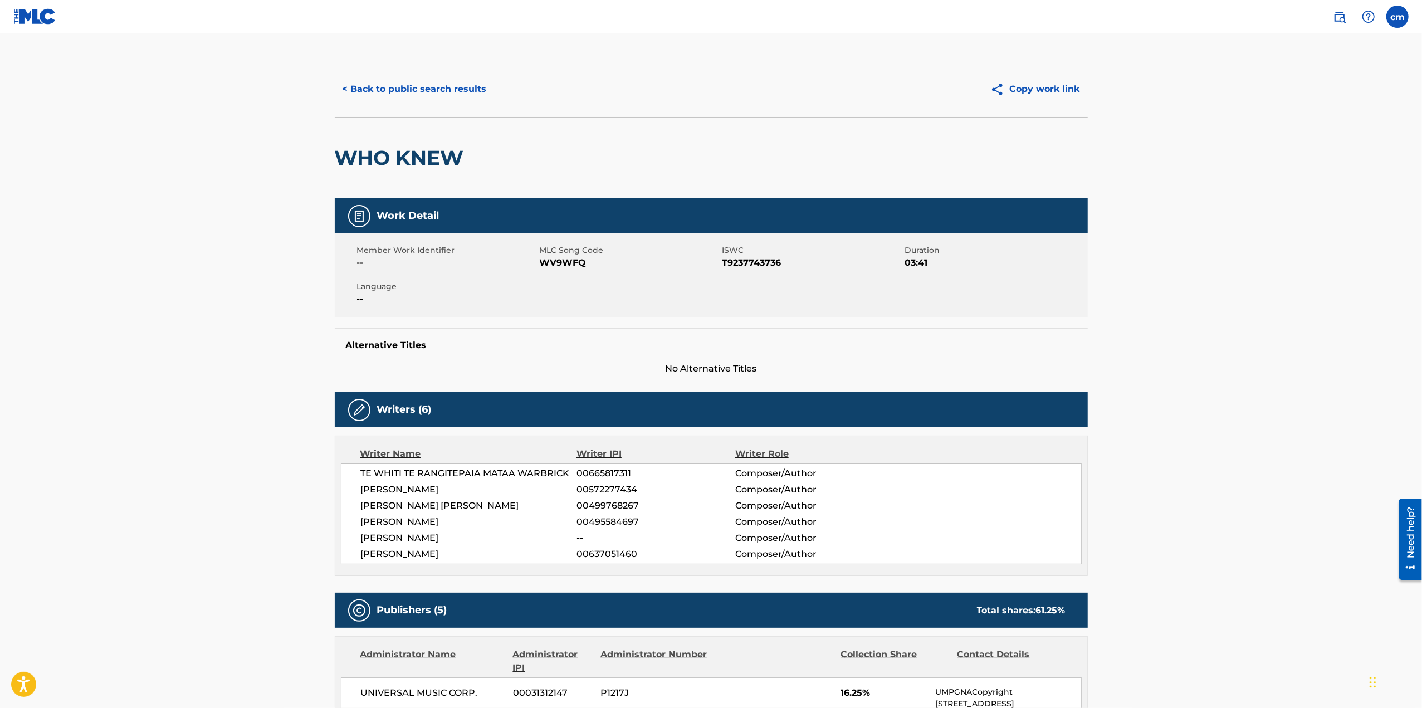
click at [46, 13] on img at bounding box center [34, 16] width 43 height 16
